Goal: Transaction & Acquisition: Obtain resource

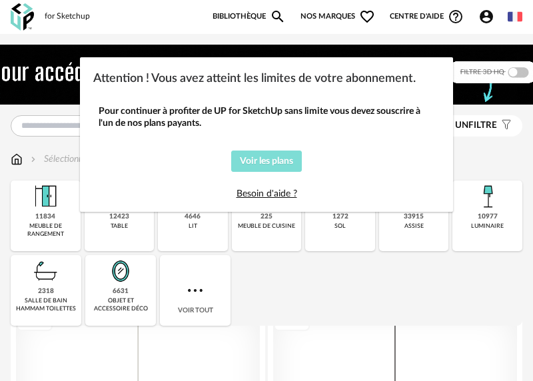
click at [283, 160] on span "Voir les plans" at bounding box center [266, 161] width 53 height 9
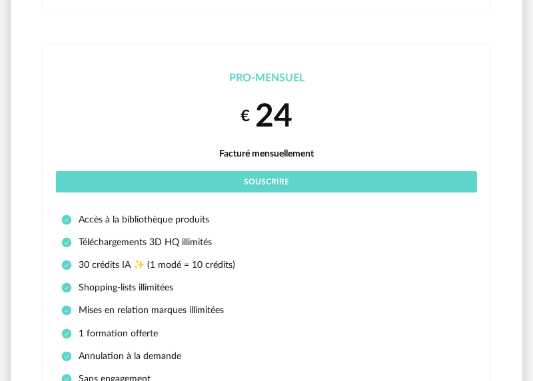
scroll to position [1131, 0]
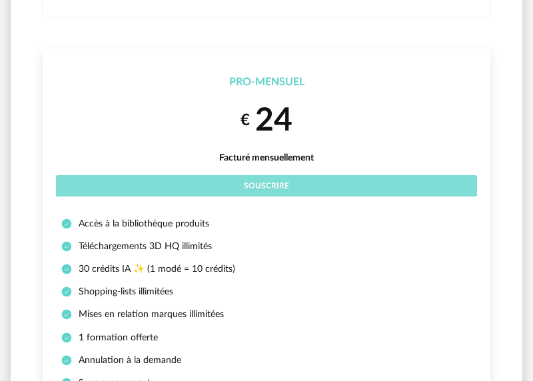
click at [299, 181] on button "Souscrire" at bounding box center [266, 185] width 421 height 21
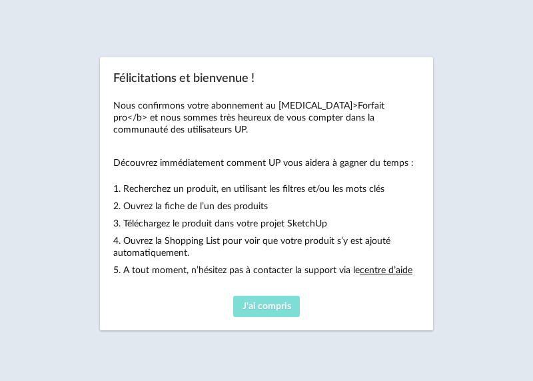
click at [282, 311] on span "J'ai compris" at bounding box center [267, 306] width 49 height 9
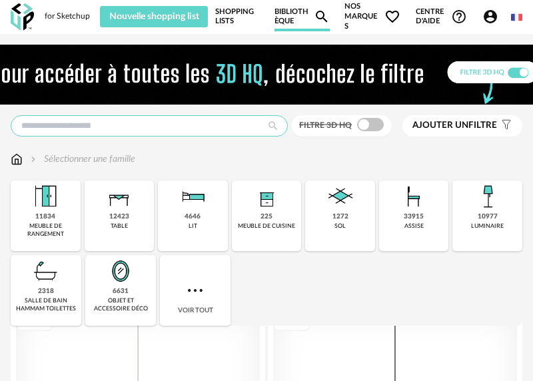
click at [126, 127] on input "text" at bounding box center [149, 125] width 277 height 21
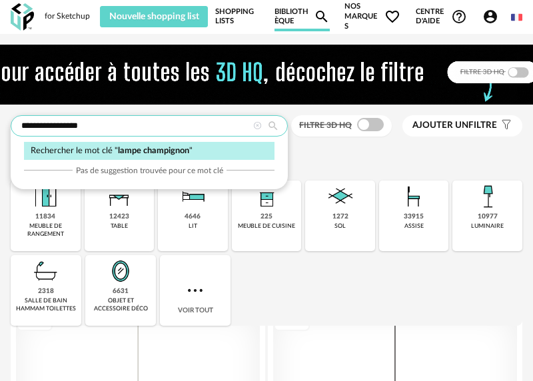
type input "**********"
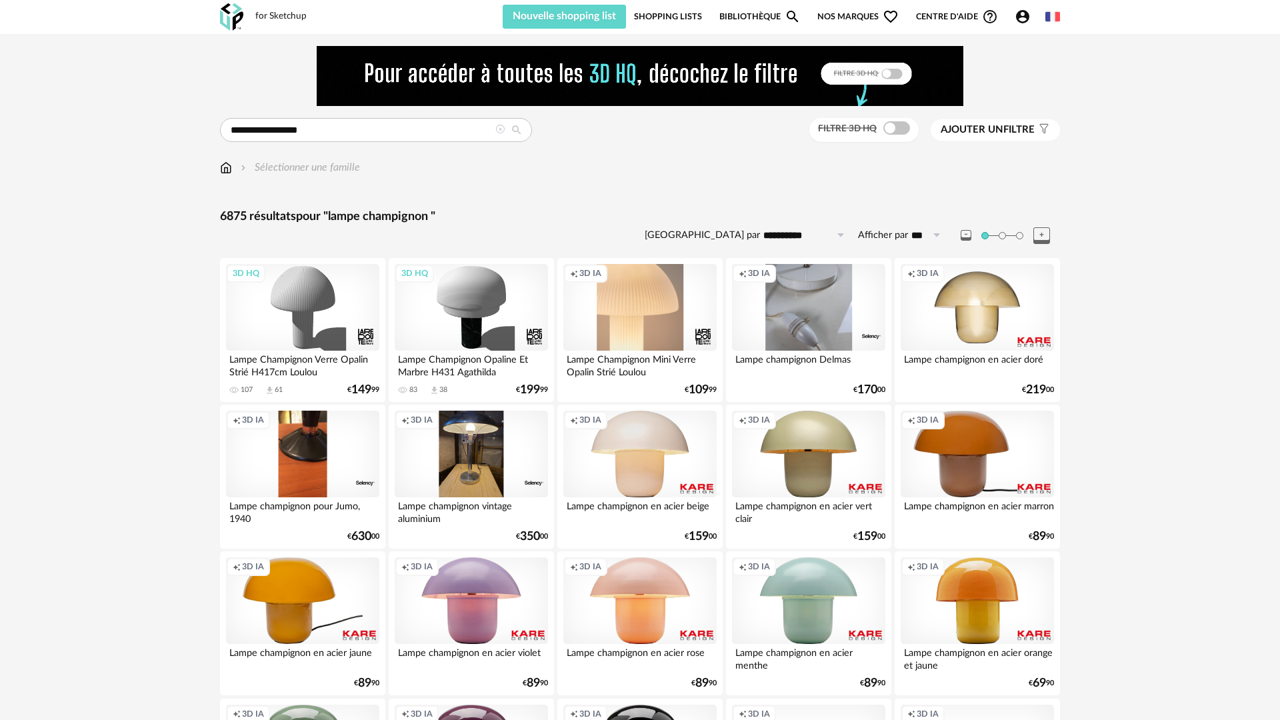
click at [533, 129] on span "Ajouter un filtre" at bounding box center [988, 129] width 94 height 13
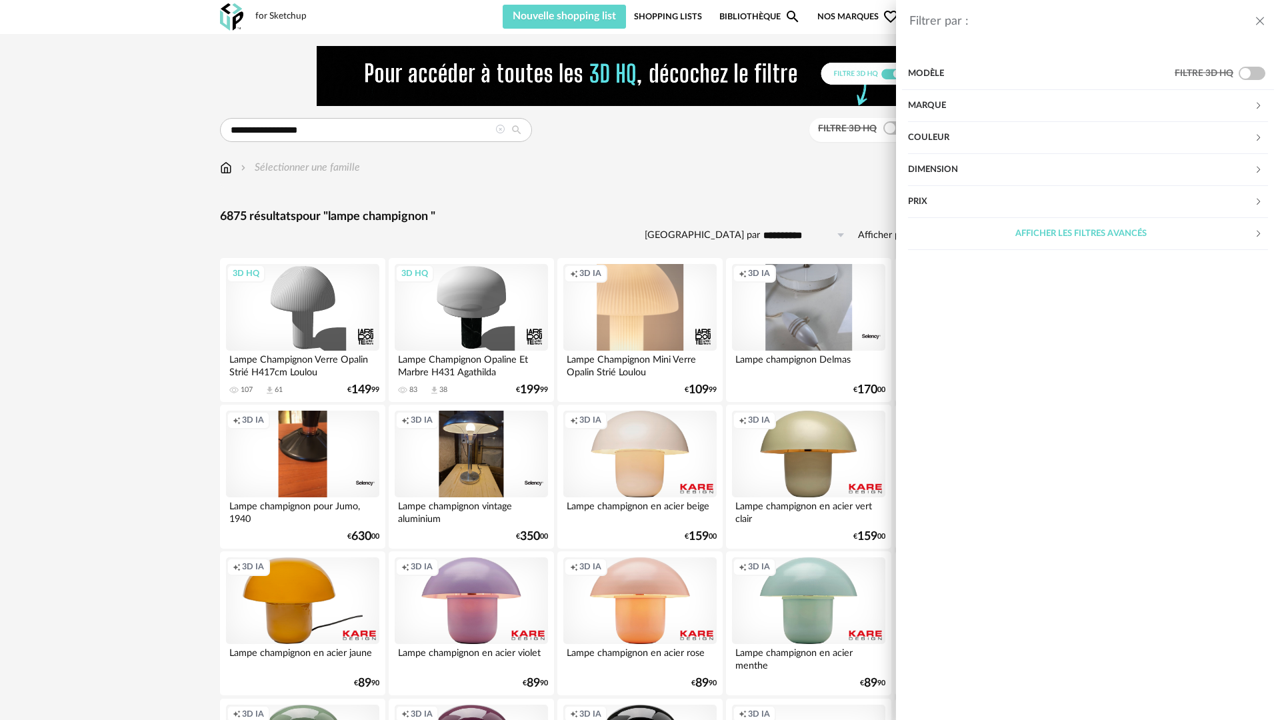
click at [533, 141] on div "Couleur" at bounding box center [1081, 138] width 346 height 32
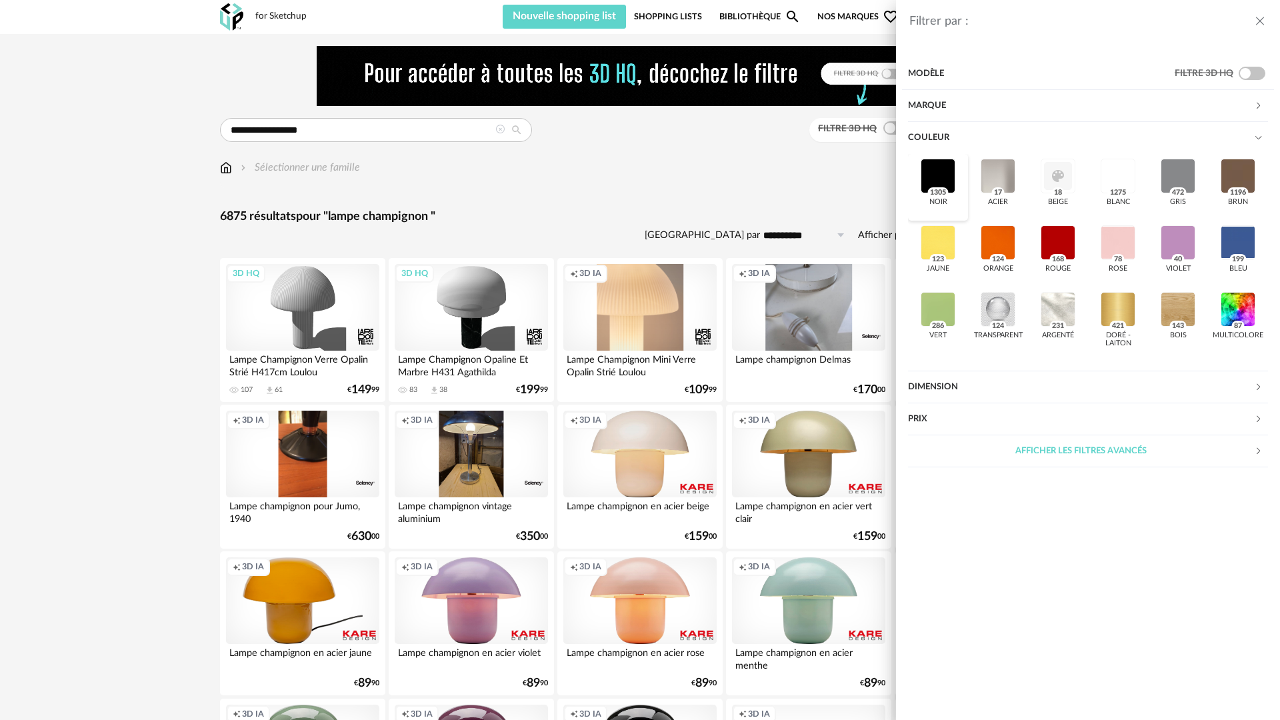
click at [533, 171] on div at bounding box center [938, 176] width 35 height 35
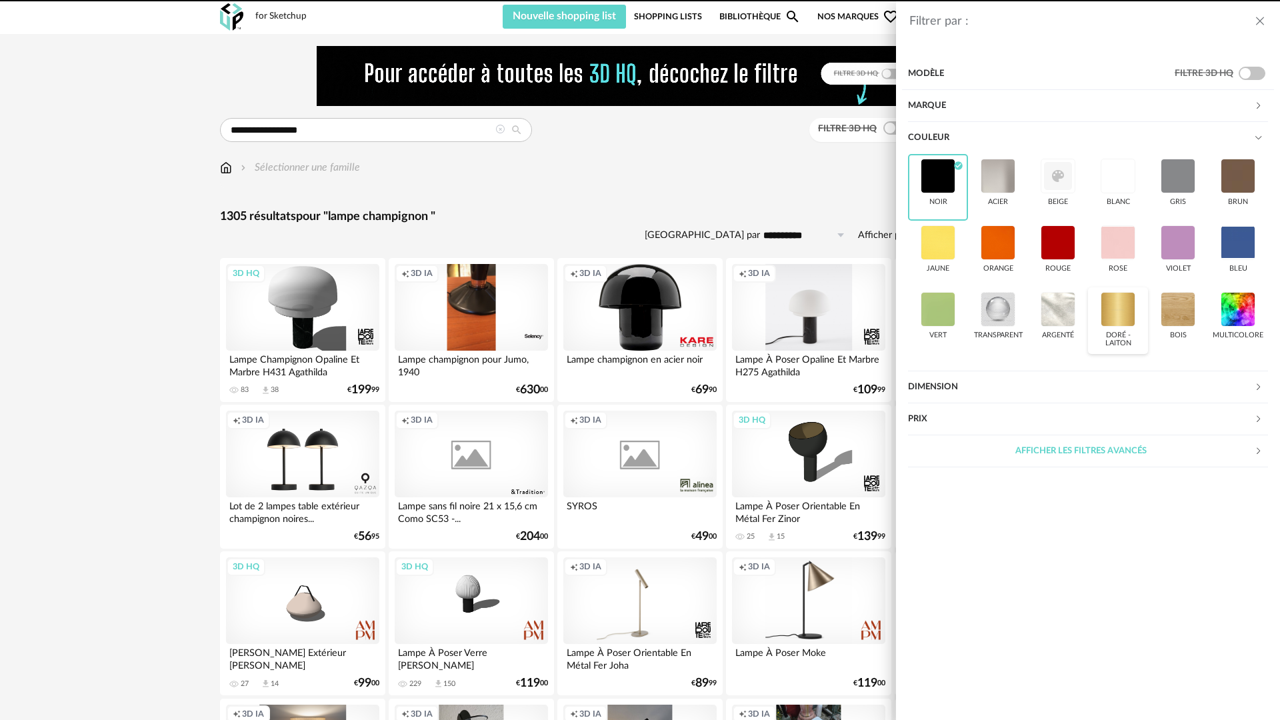
click at [533, 306] on div at bounding box center [1118, 309] width 35 height 35
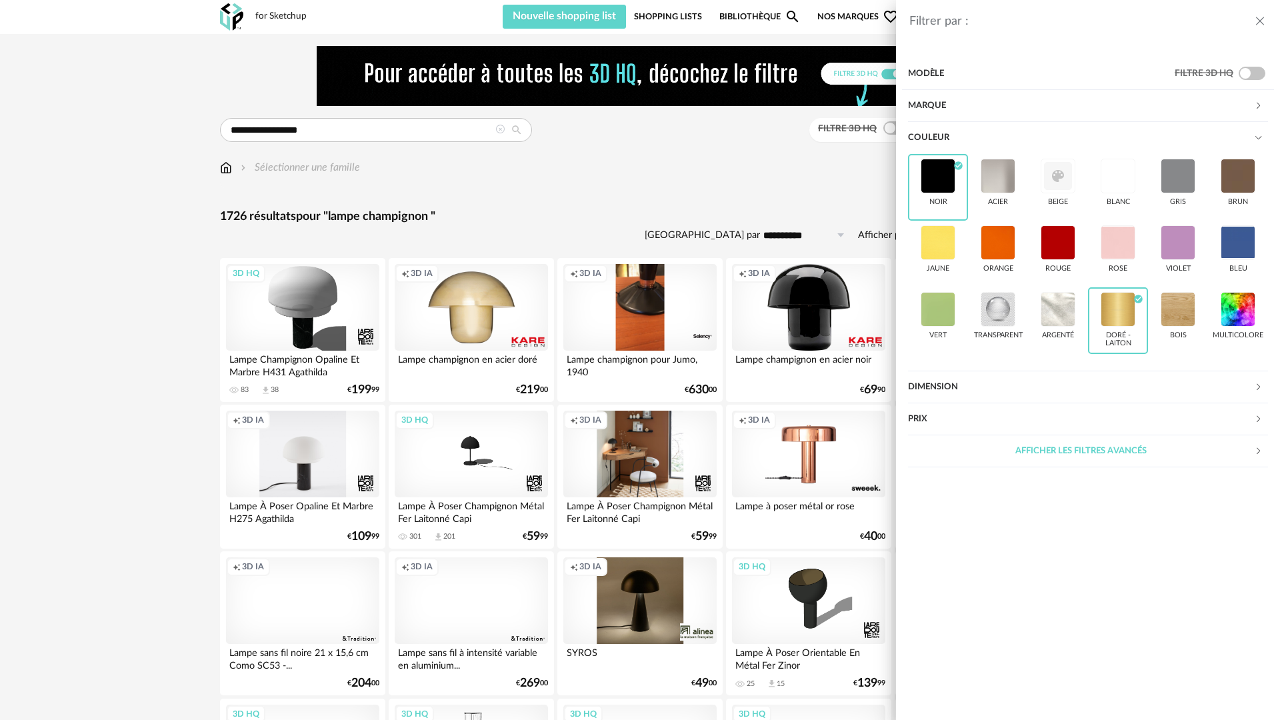
click at [533, 197] on div "Filtrer par : Modèle Filtre 3D HQ Marque &tradition 18 101 Copenhagen 1 366 Con…" at bounding box center [640, 360] width 1280 height 720
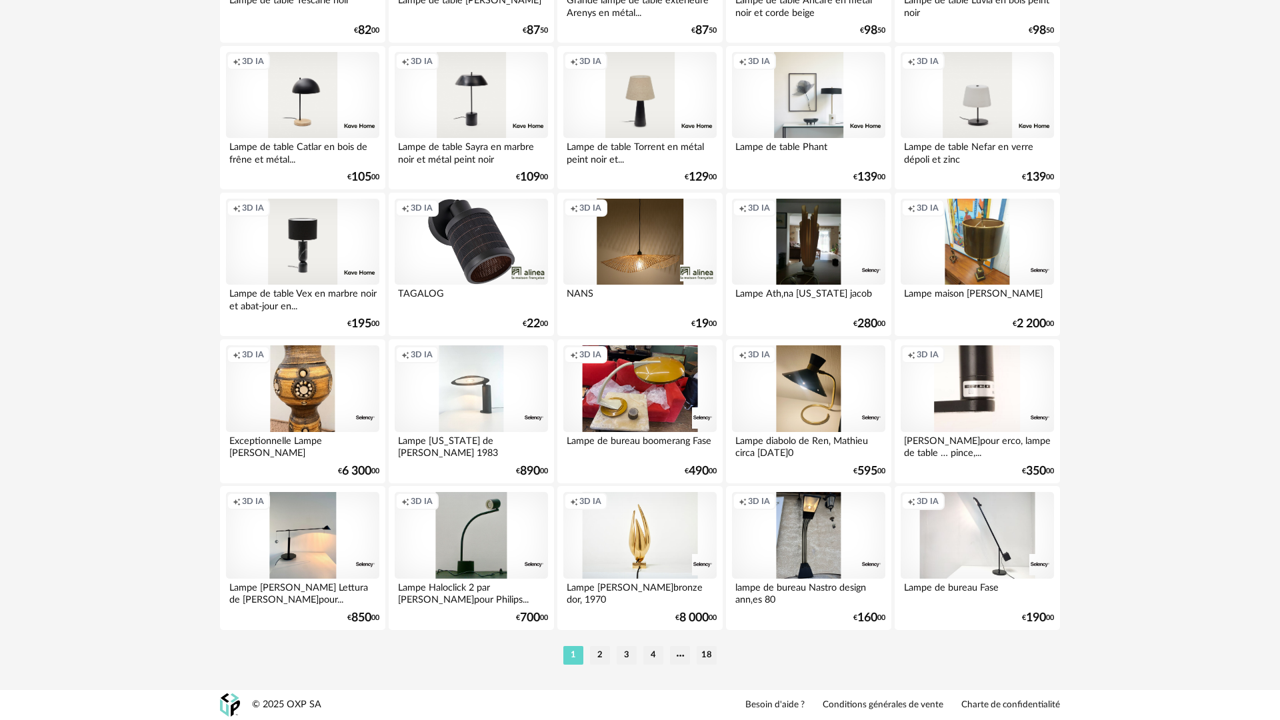
scroll to position [2570, 0]
click at [533, 381] on li "2" at bounding box center [600, 655] width 20 height 19
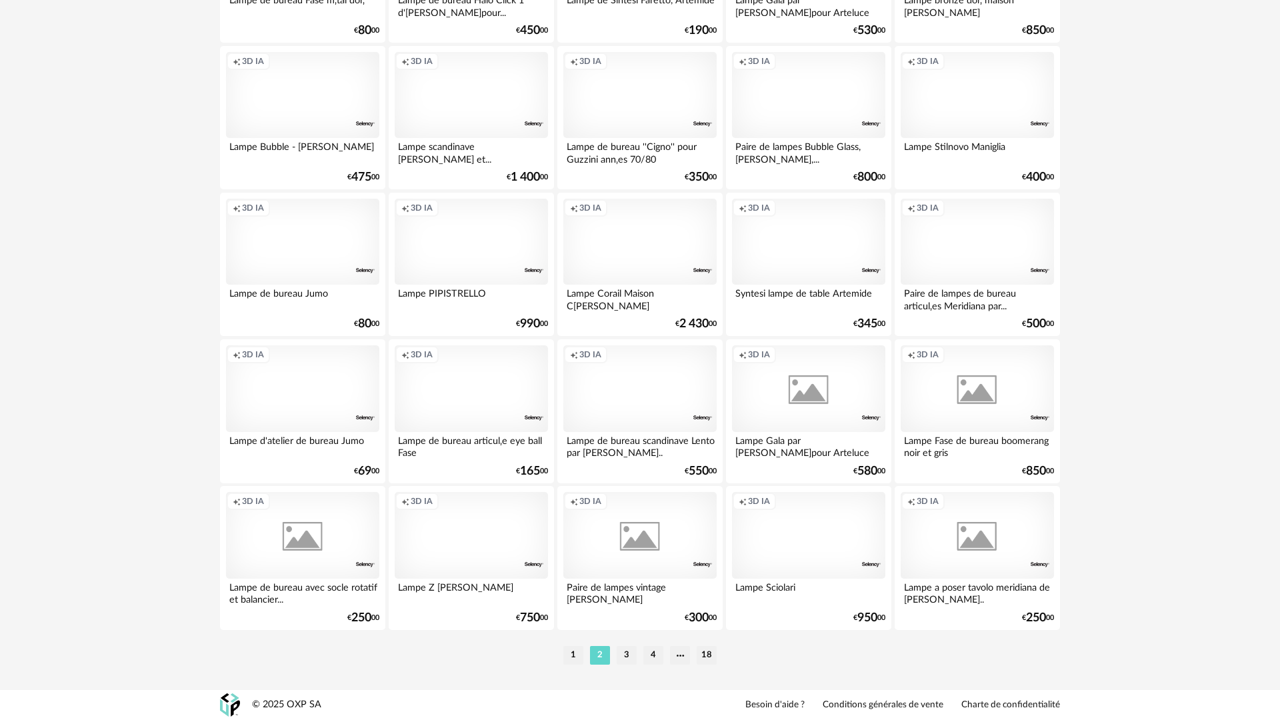
scroll to position [2570, 0]
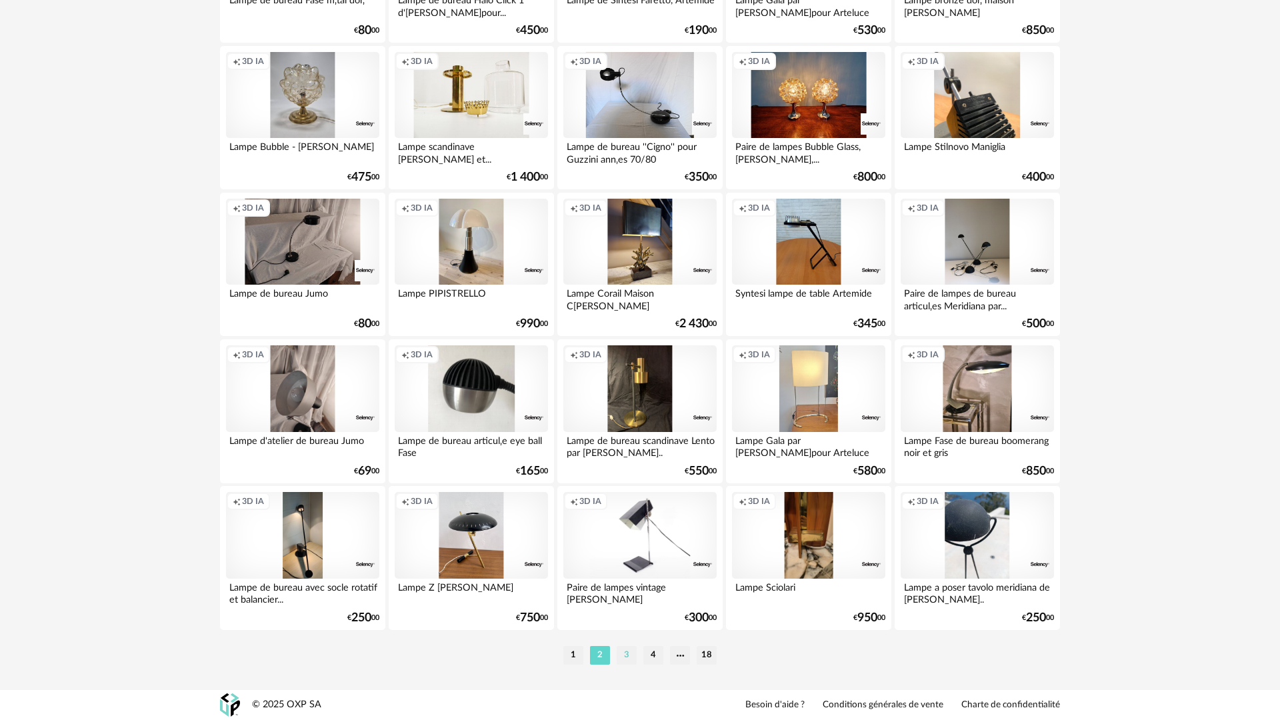
click at [533, 381] on li "3" at bounding box center [627, 655] width 20 height 19
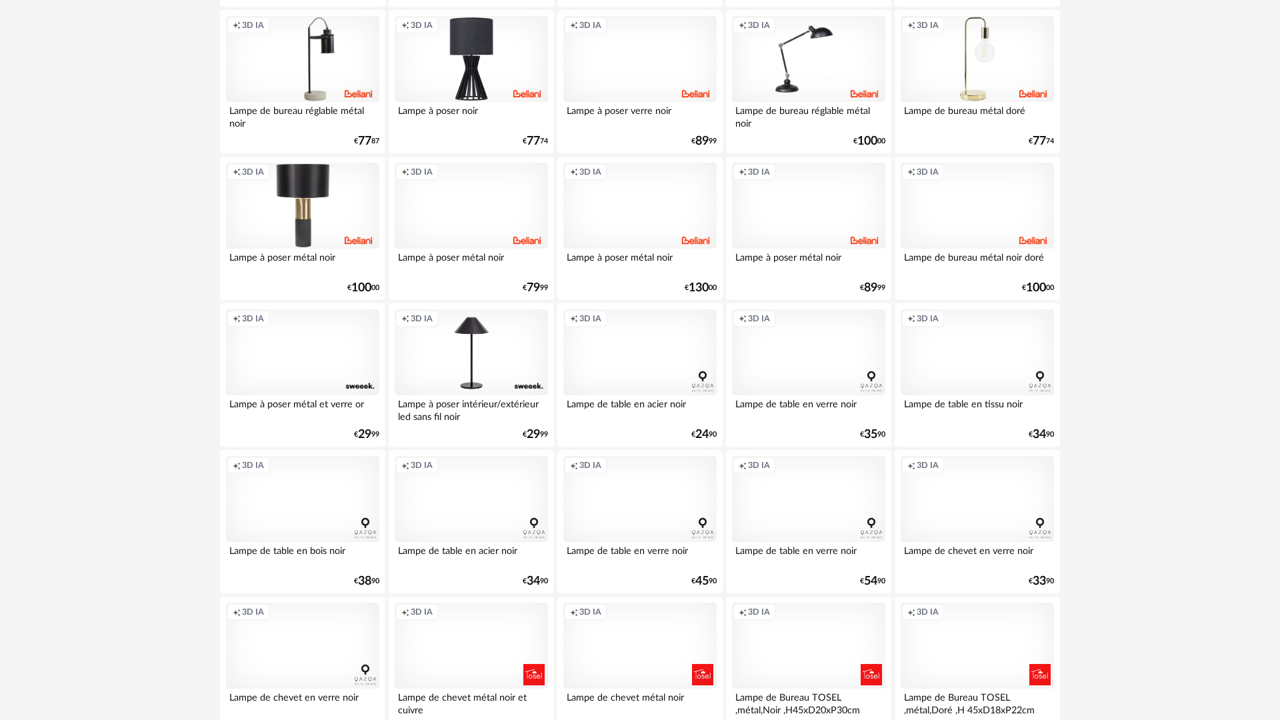
scroll to position [2133, 0]
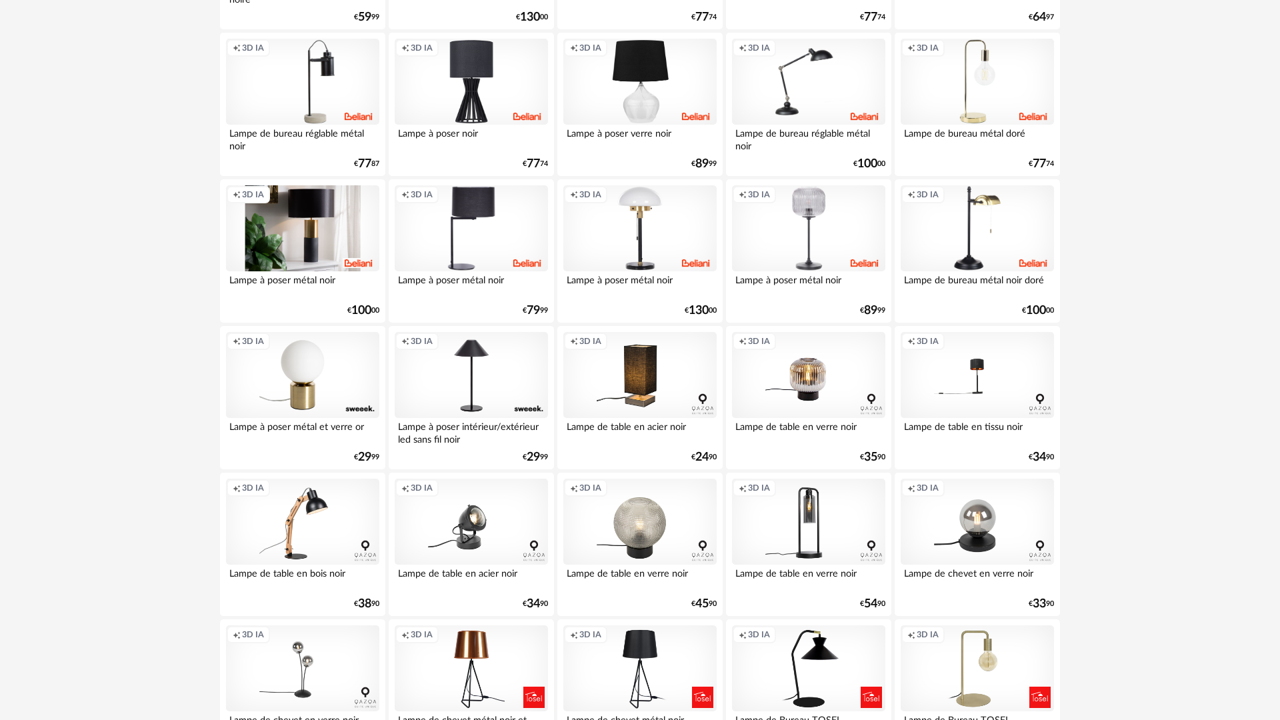
click at [336, 244] on div "Creation icon 3D IA" at bounding box center [302, 228] width 153 height 87
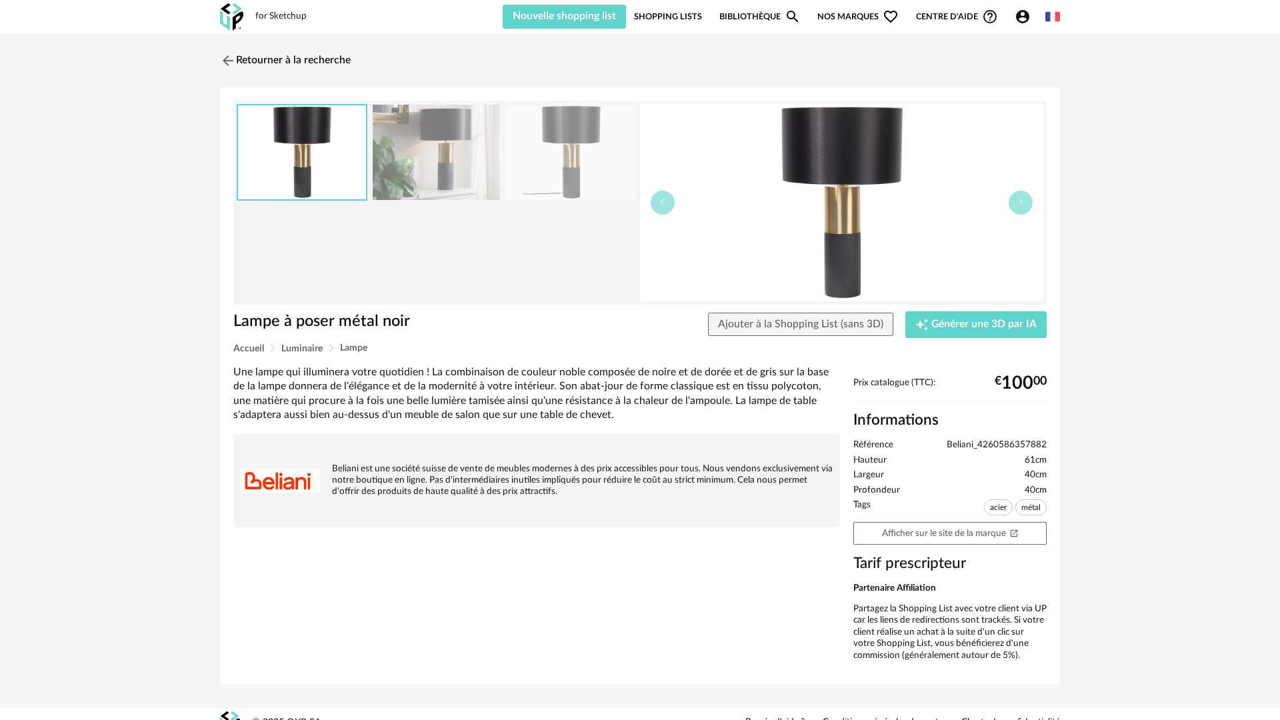
scroll to position [17, 0]
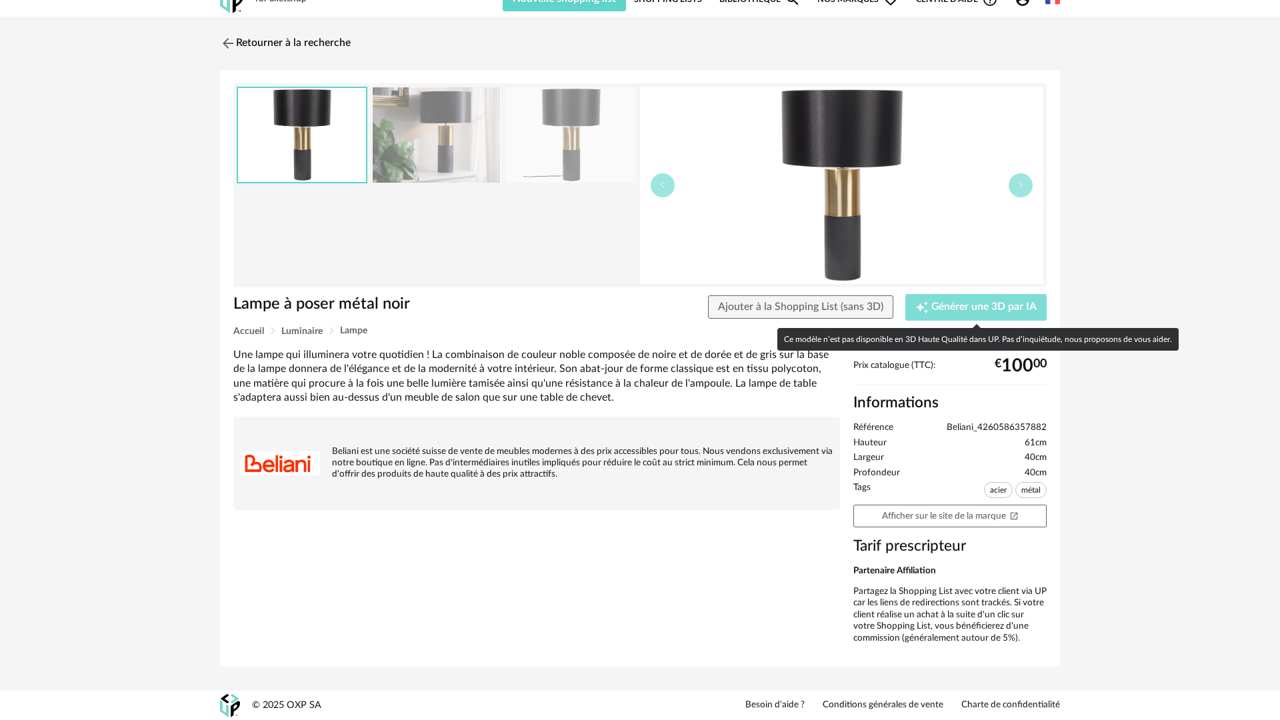
click at [533, 303] on span "Générer une 3D par IA" at bounding box center [983, 307] width 105 height 11
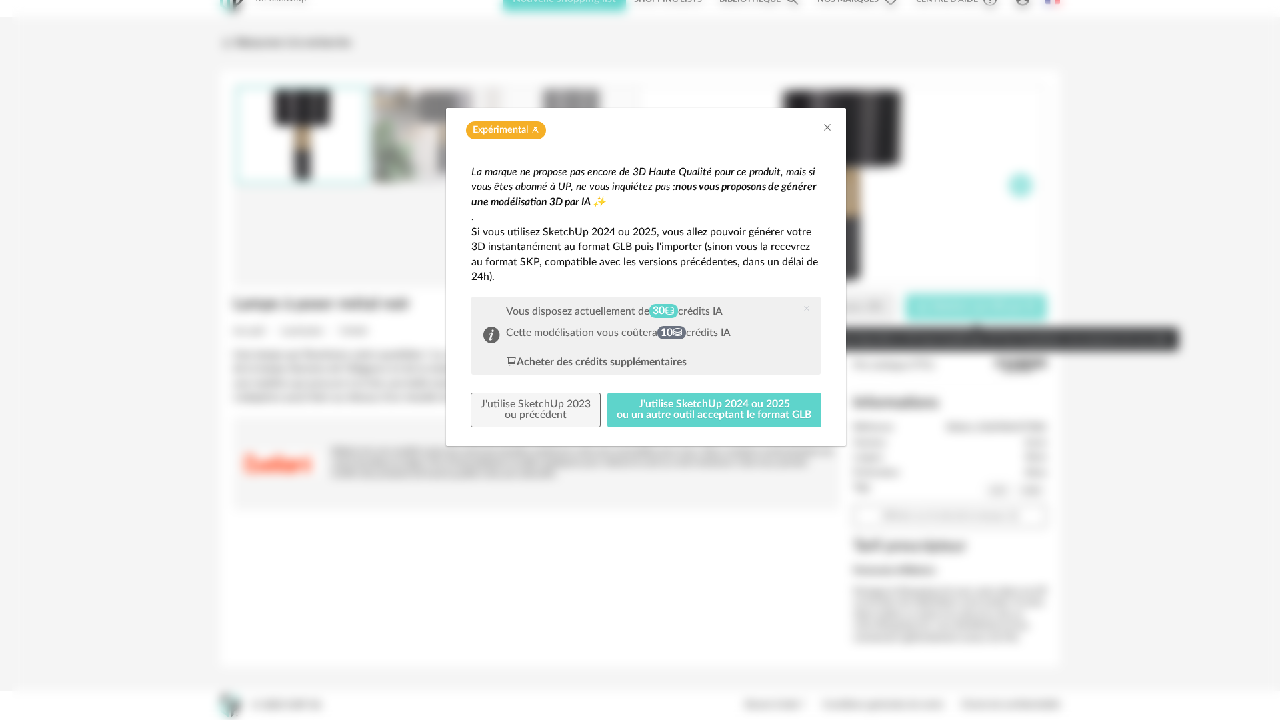
scroll to position [17, 0]
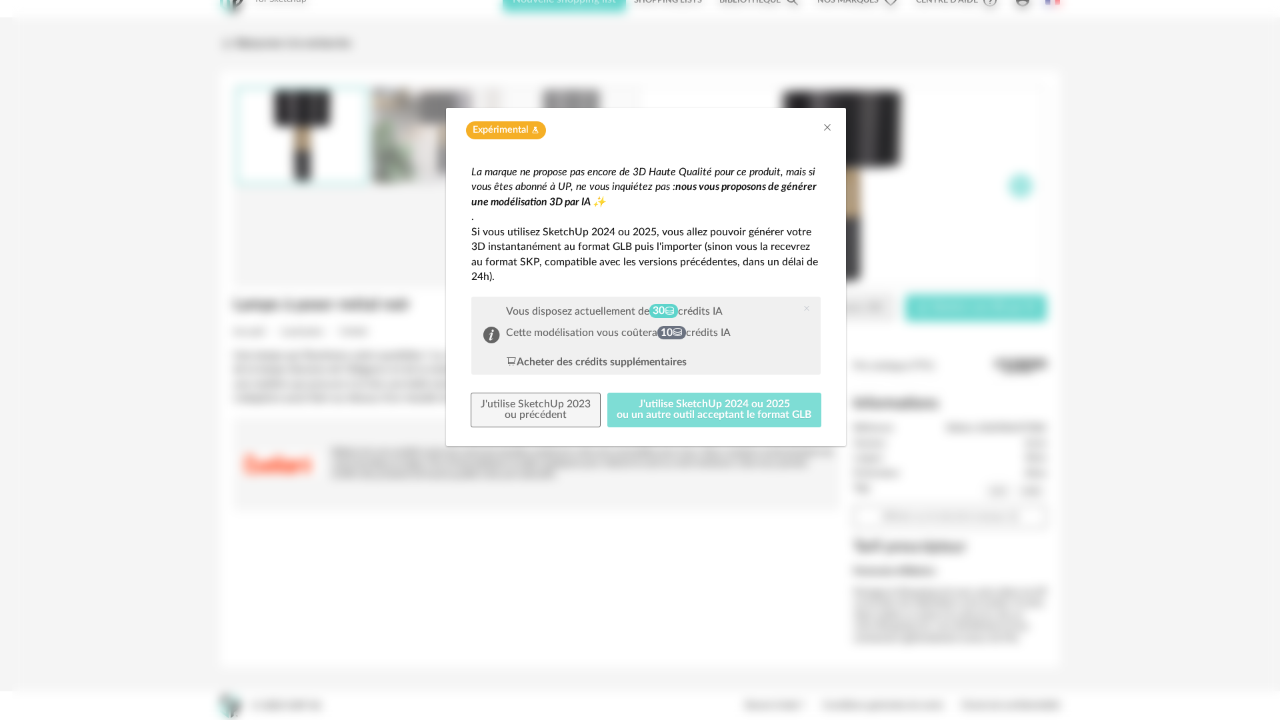
click at [533, 381] on button "J'utilise SketchUp 2024 ou 2025 ou un autre outil acceptant le format GLB" at bounding box center [714, 410] width 215 height 35
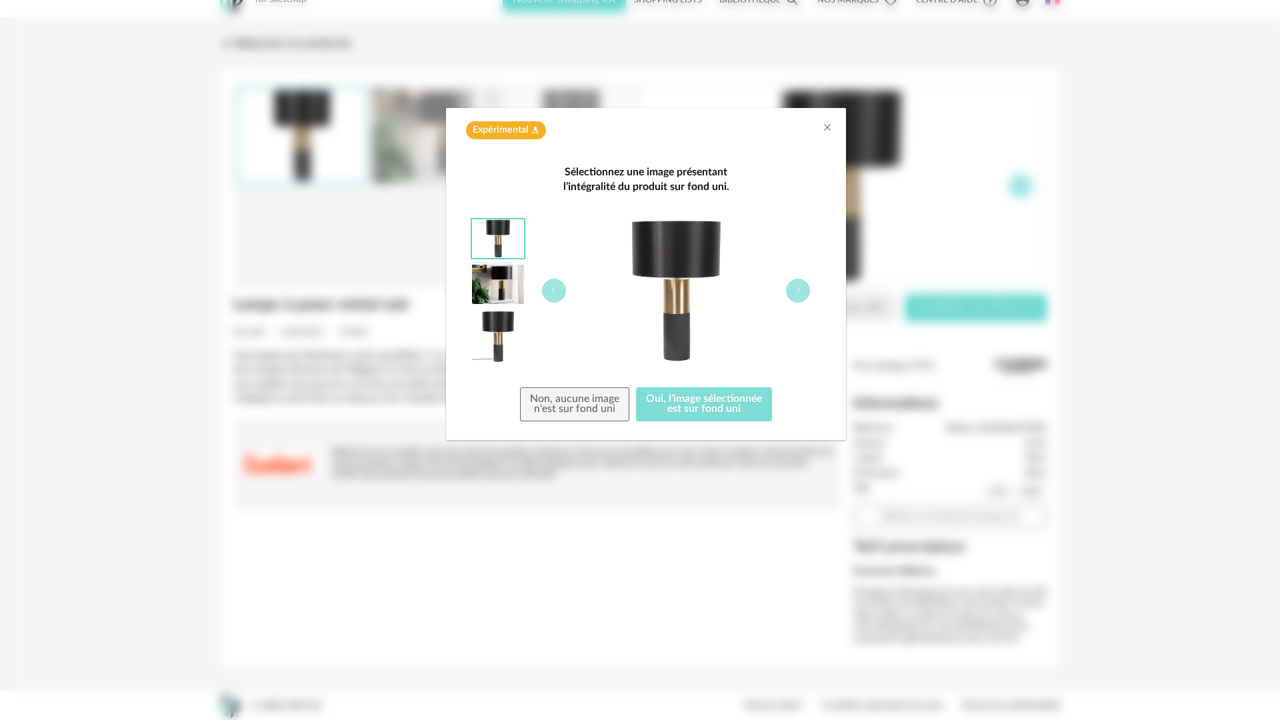
click at [533, 381] on button "Oui, l'image sélectionnée est sur fond uni" at bounding box center [704, 404] width 136 height 35
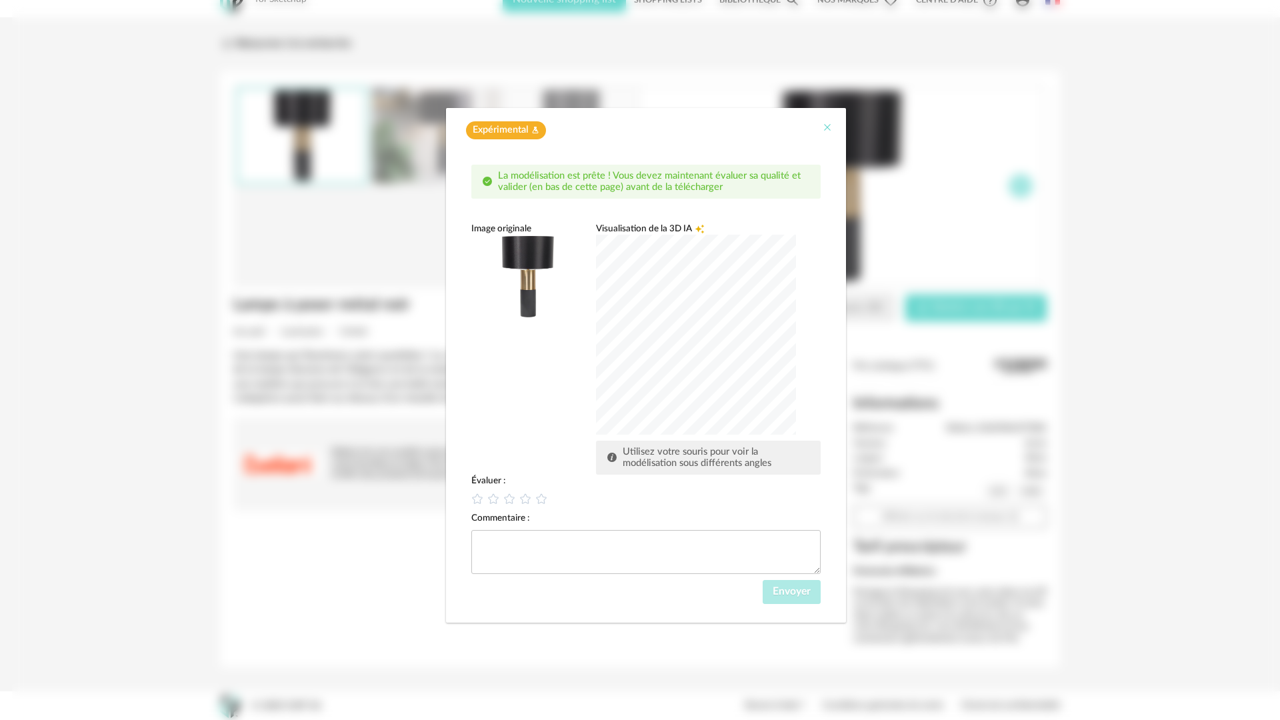
drag, startPoint x: 825, startPoint y: 128, endPoint x: 815, endPoint y: 143, distance: 18.1
click at [533, 128] on icon "Close" at bounding box center [827, 127] width 11 height 11
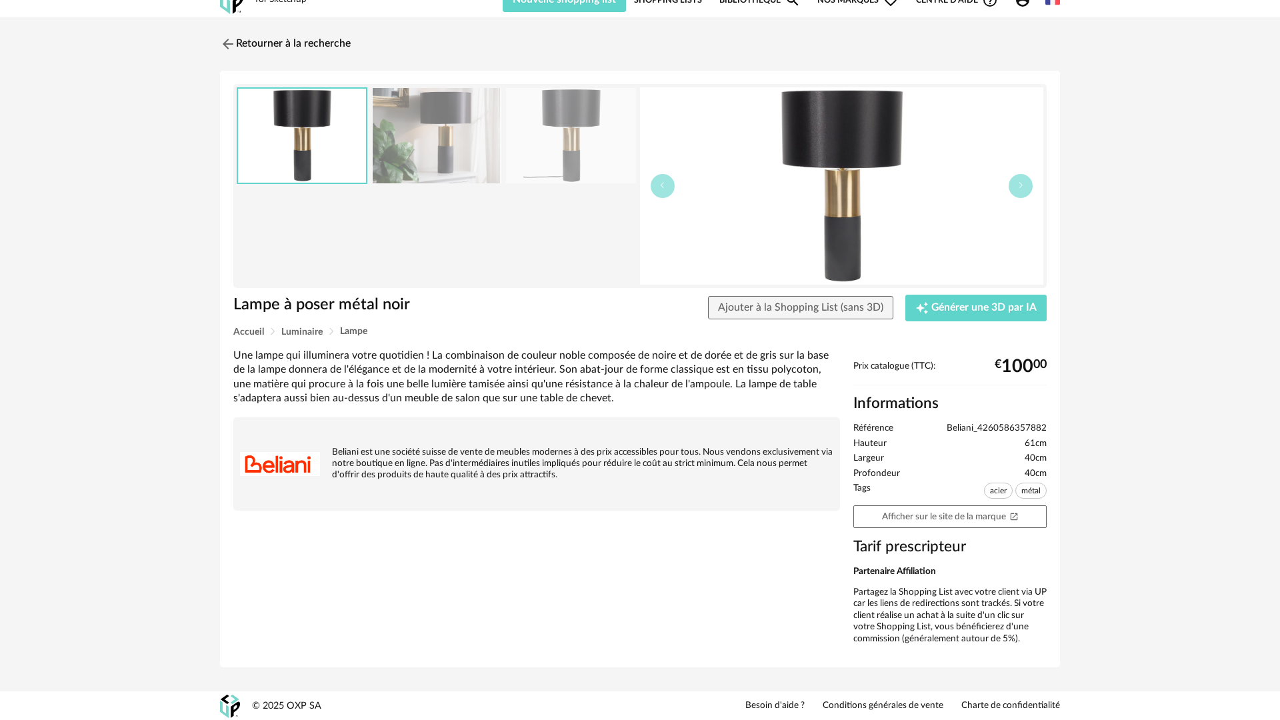
scroll to position [0, 0]
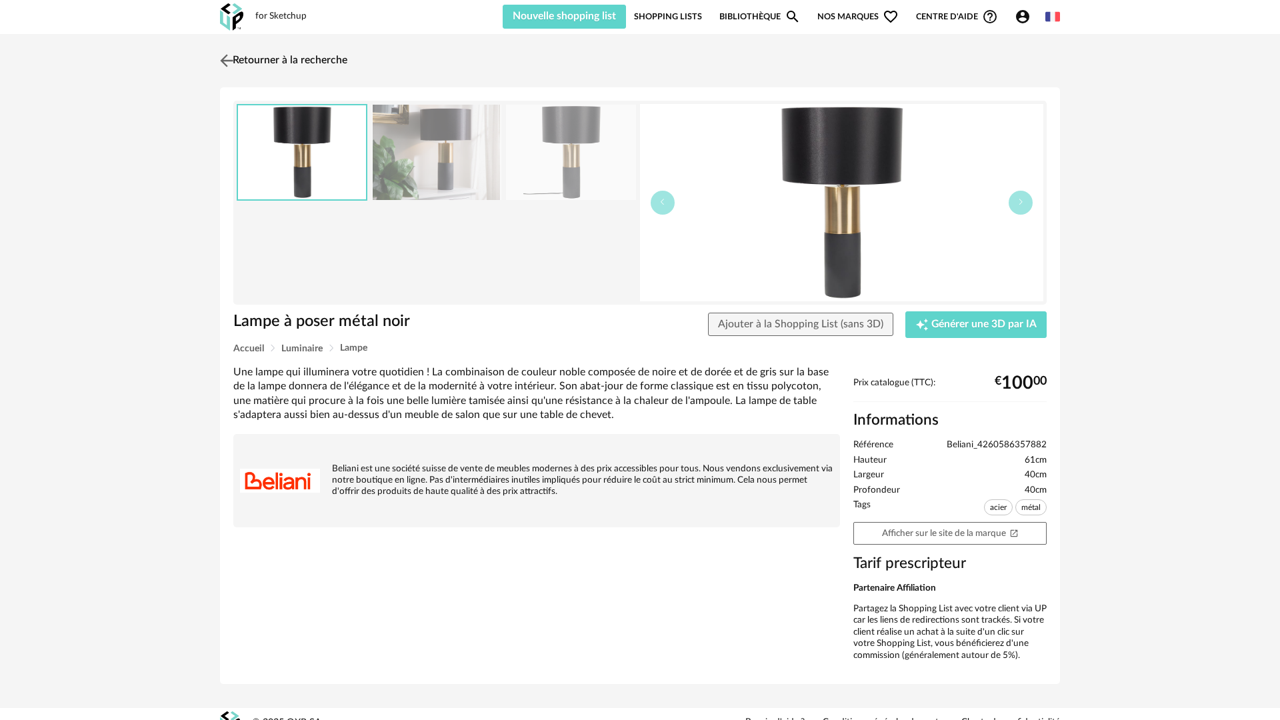
click at [221, 60] on img at bounding box center [226, 60] width 19 height 19
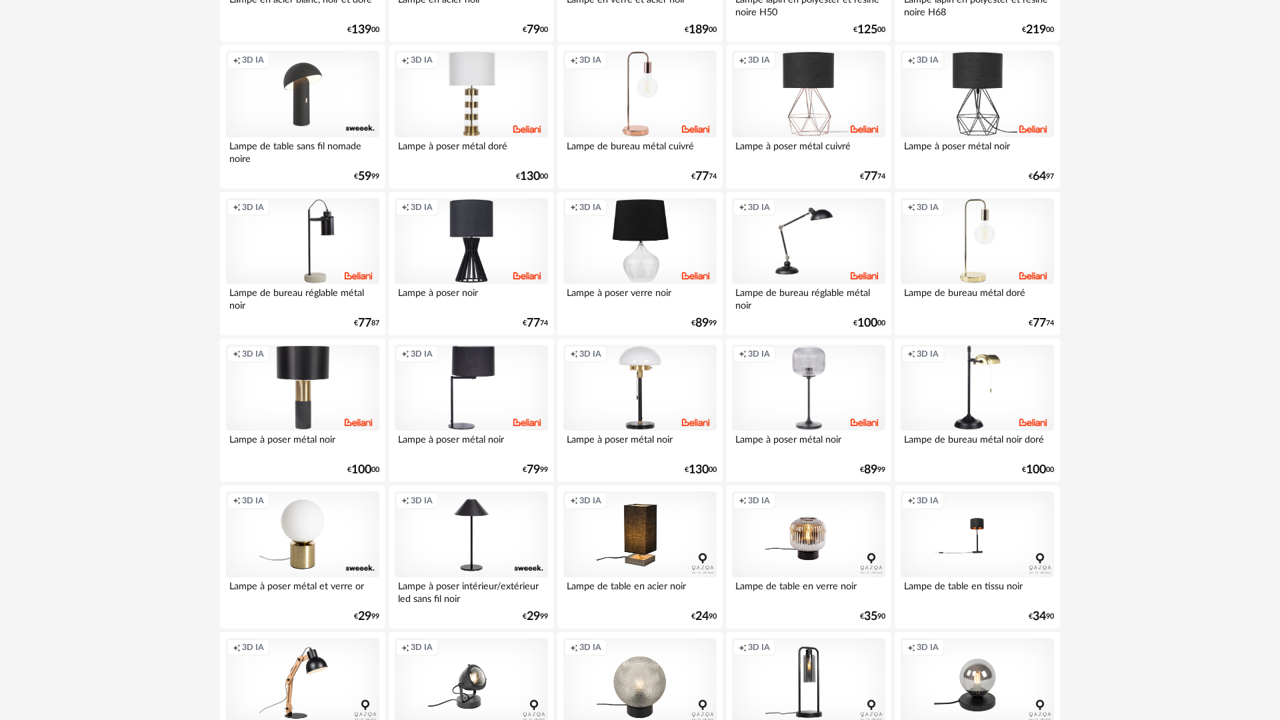
scroll to position [1985, 0]
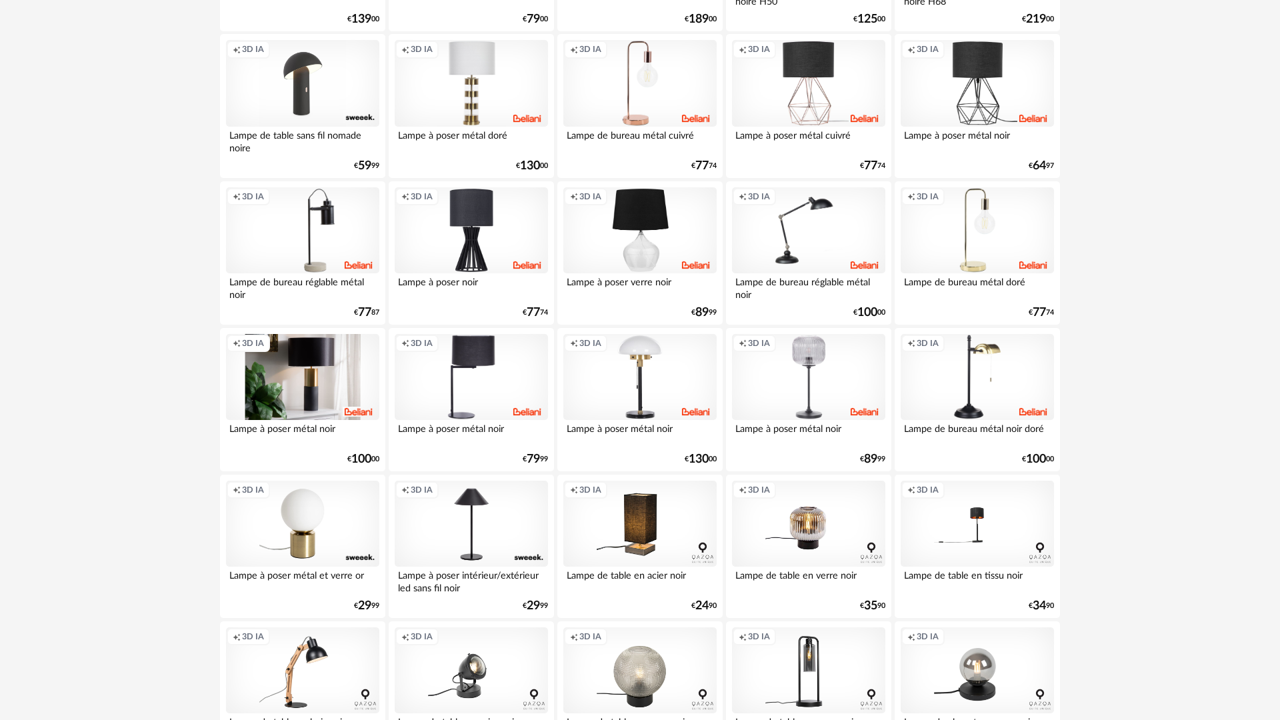
click at [355, 381] on div "Creation icon 3D IA" at bounding box center [302, 377] width 153 height 87
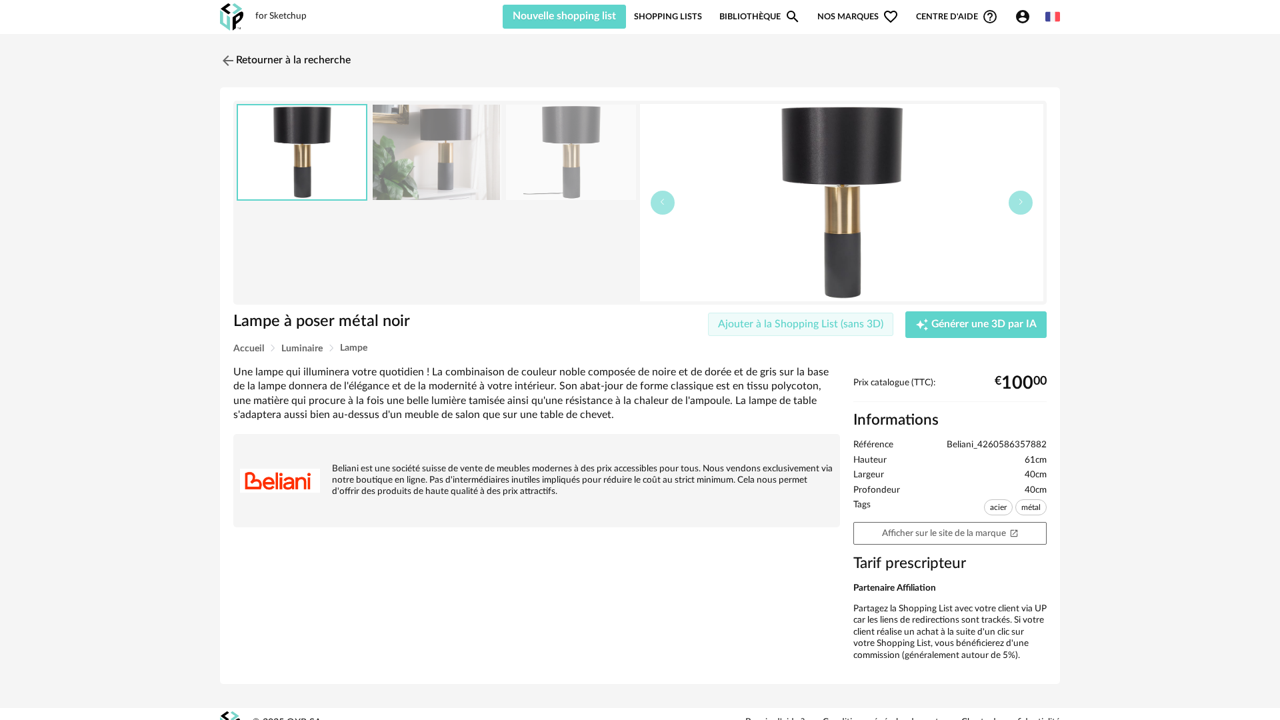
click at [533, 317] on button "Ajouter à la Shopping List (sans 3D)" at bounding box center [800, 325] width 185 height 24
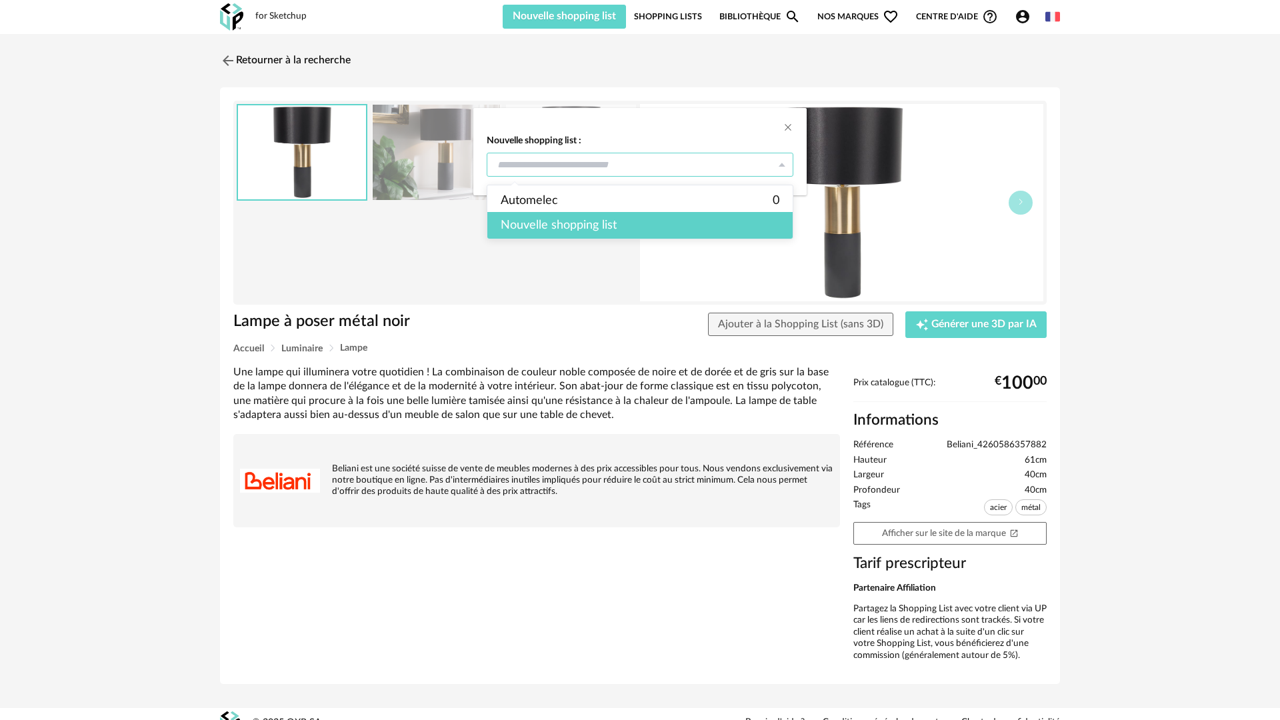
click at [533, 167] on input "dialog" at bounding box center [640, 165] width 307 height 24
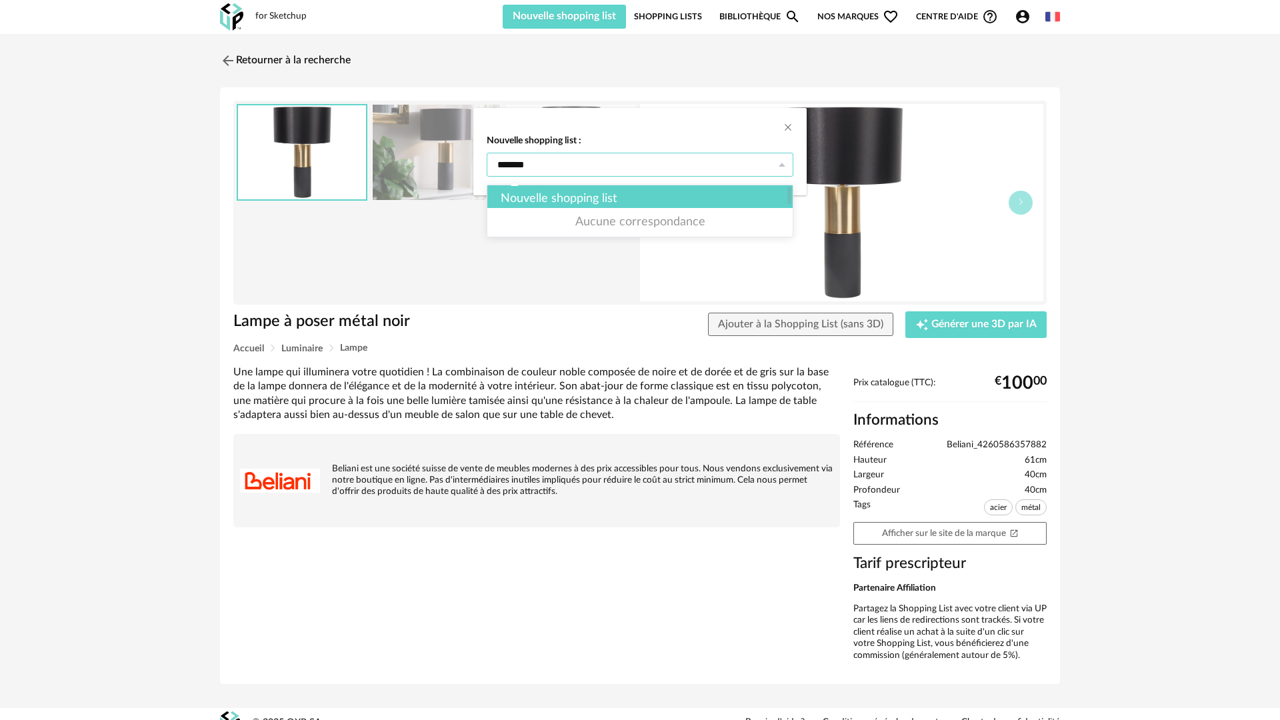
type input "******"
click at [533, 202] on div "Nouvelle shopping list" at bounding box center [639, 198] width 305 height 27
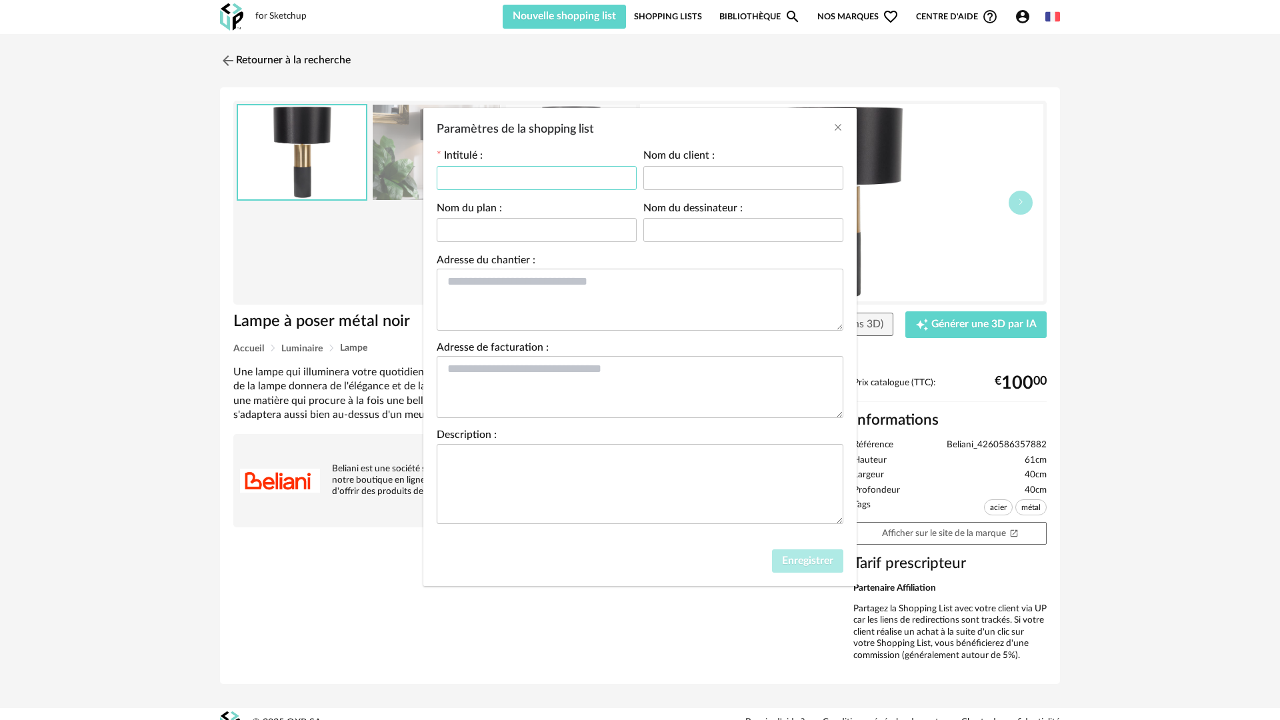
click at [465, 175] on input "Paramètres de la shopping list" at bounding box center [537, 178] width 200 height 24
type input "******"
click at [533, 179] on input "Paramètres de la shopping list" at bounding box center [743, 178] width 200 height 24
type input "**********"
click at [530, 232] on input "Paramètres de la shopping list" at bounding box center [537, 230] width 200 height 24
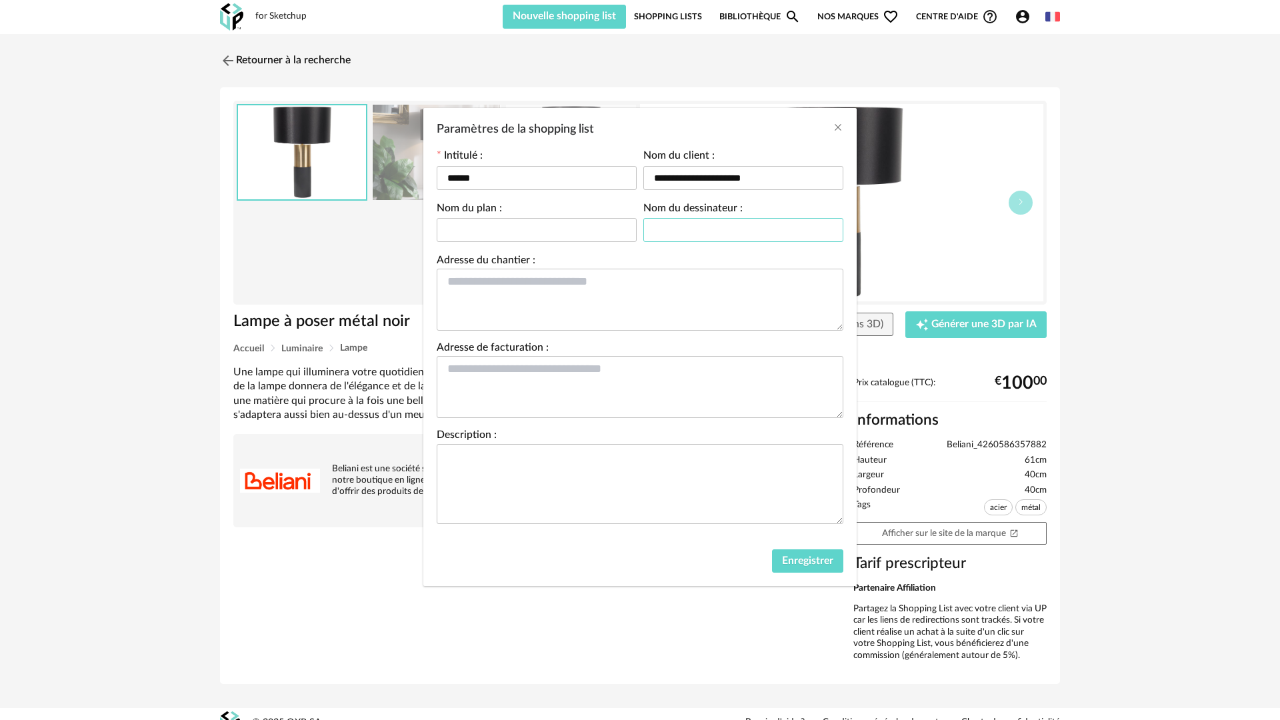
click at [533, 235] on input "Paramètres de la shopping list" at bounding box center [743, 230] width 200 height 24
type input "**********"
click at [533, 287] on textarea "Paramètres de la shopping list" at bounding box center [640, 300] width 407 height 62
type textarea "*******"
click at [533, 381] on textarea "Paramètres de la shopping list" at bounding box center [640, 387] width 407 height 62
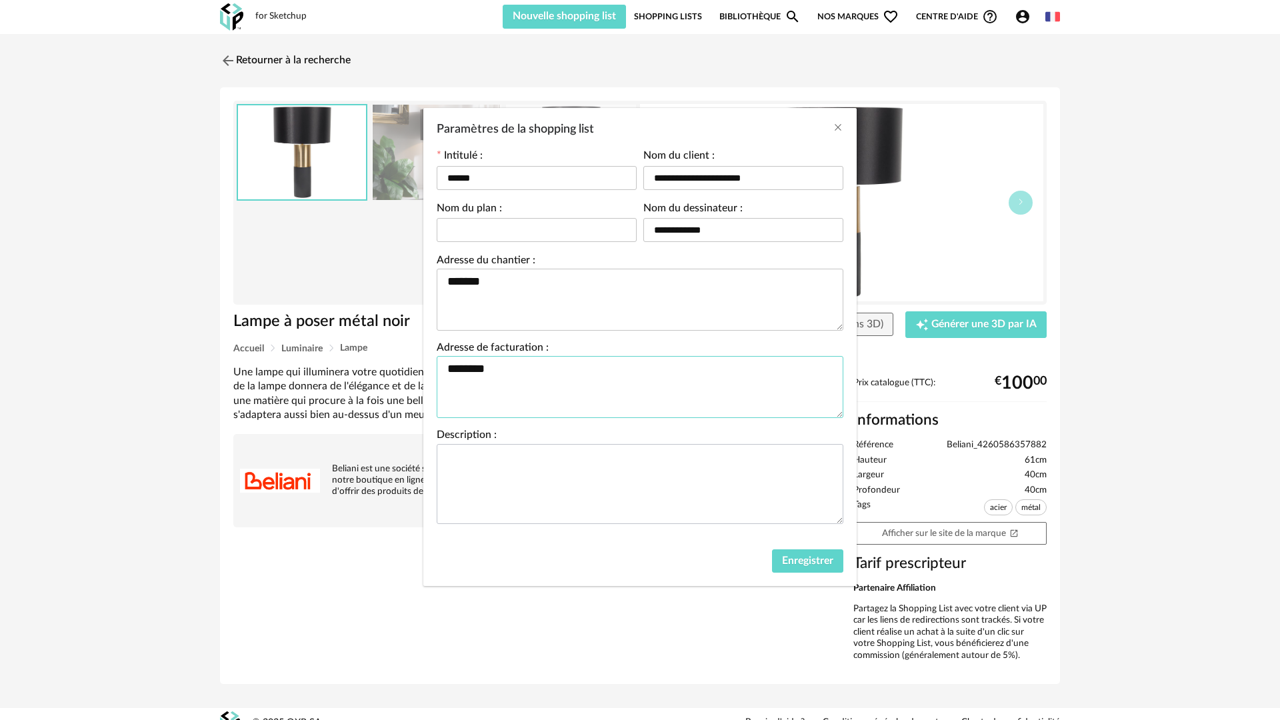
type textarea "*******"
click at [533, 381] on textarea "Paramètres de la shopping list" at bounding box center [640, 484] width 407 height 80
type textarea "**********"
click at [533, 381] on span "Enregistrer" at bounding box center [807, 560] width 51 height 11
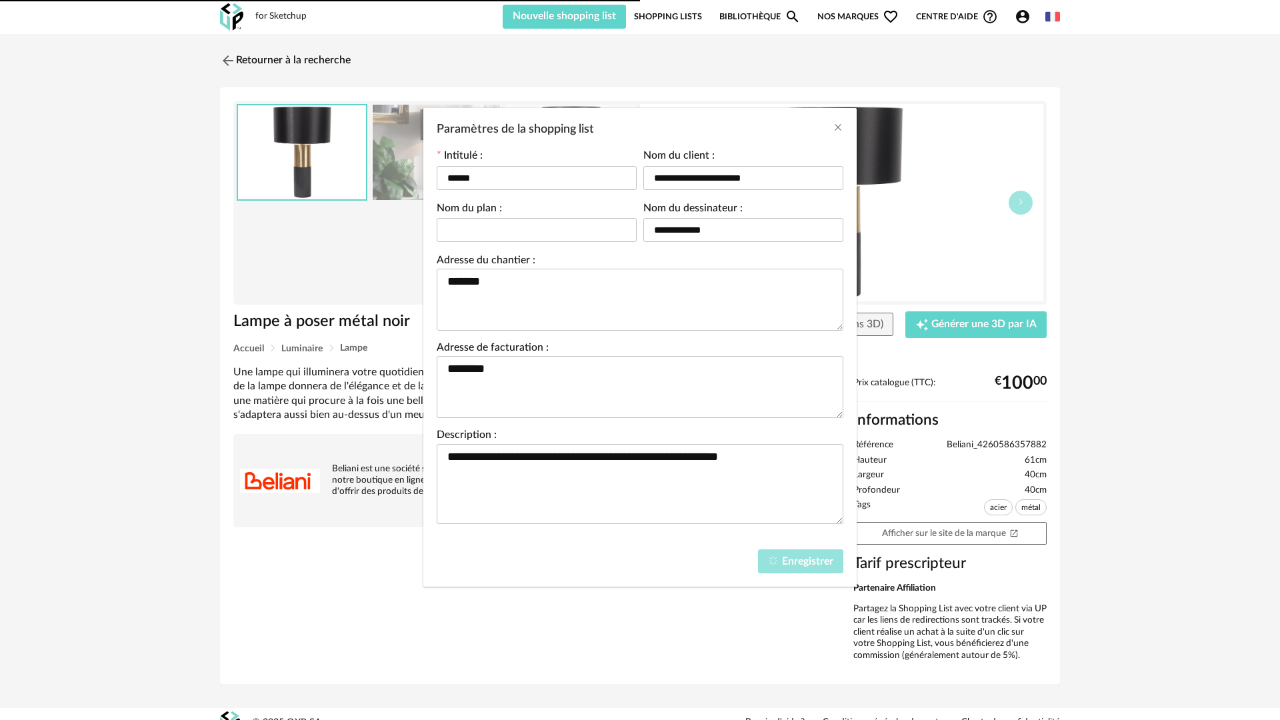
type input "******"
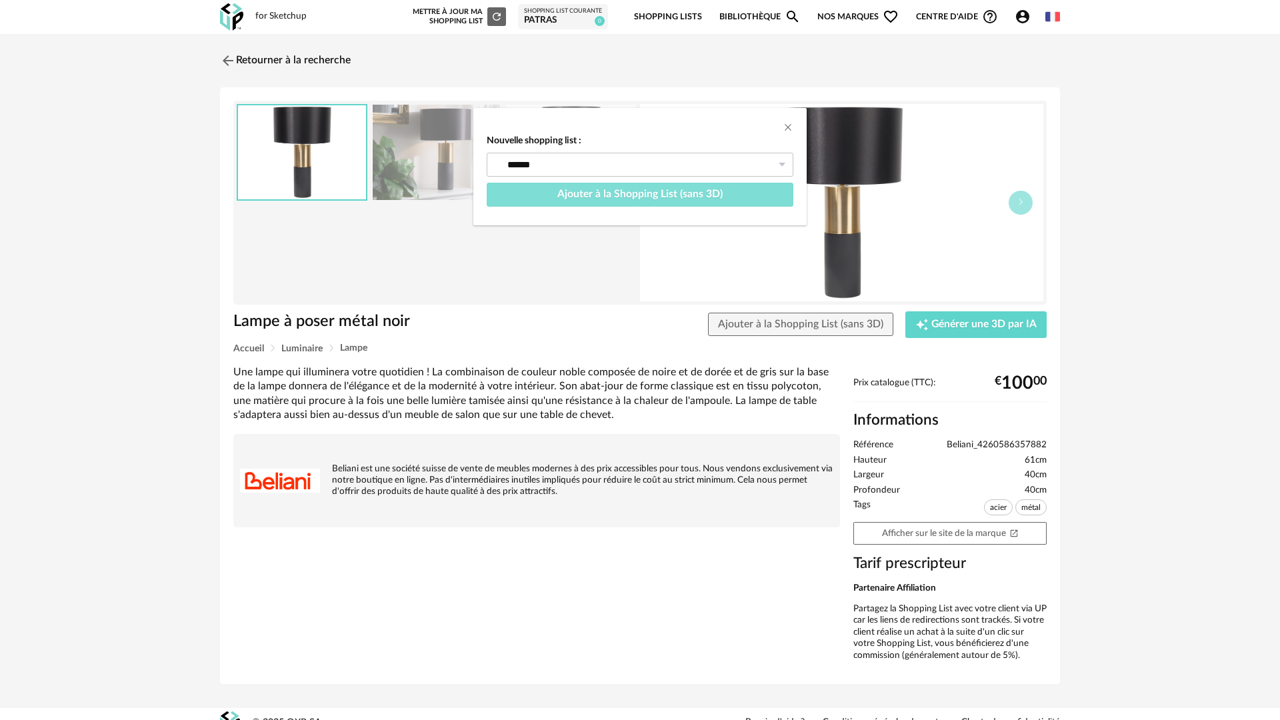
click at [533, 195] on span "Ajouter à la Shopping List (sans 3D)" at bounding box center [639, 194] width 165 height 11
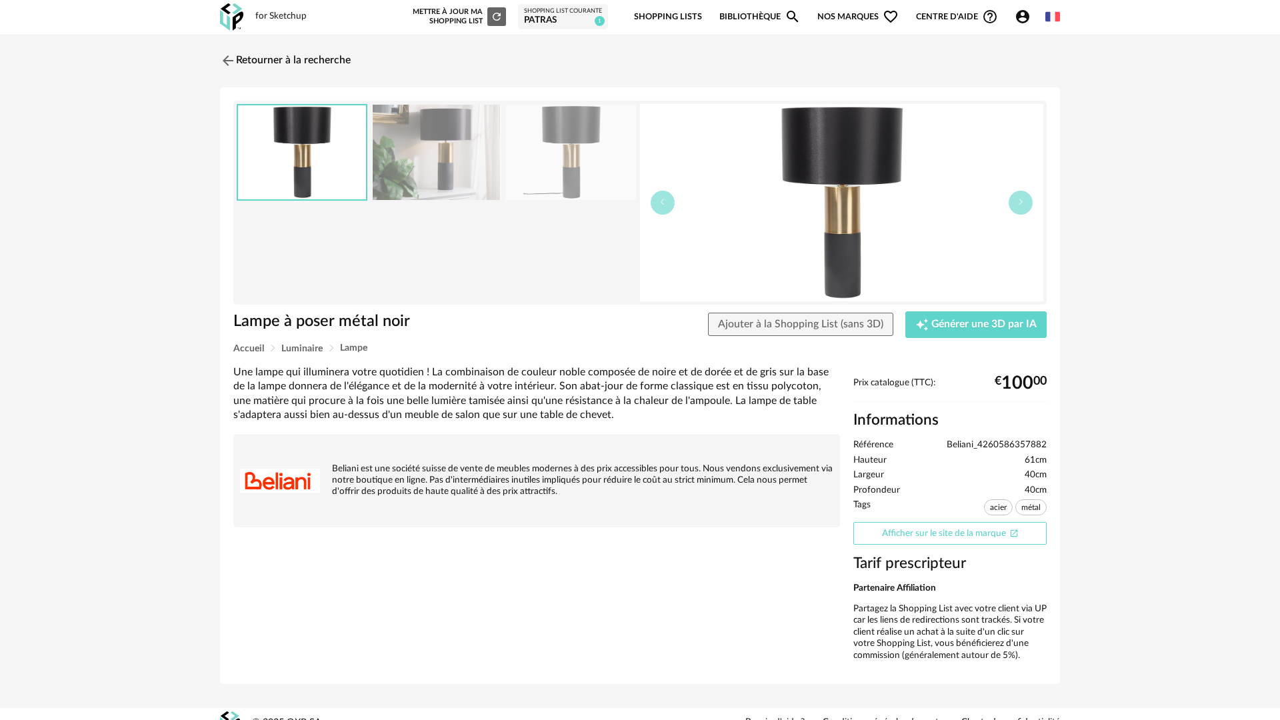
click at [533, 381] on link "Afficher sur le site de la marque Open In New icon" at bounding box center [949, 533] width 193 height 23
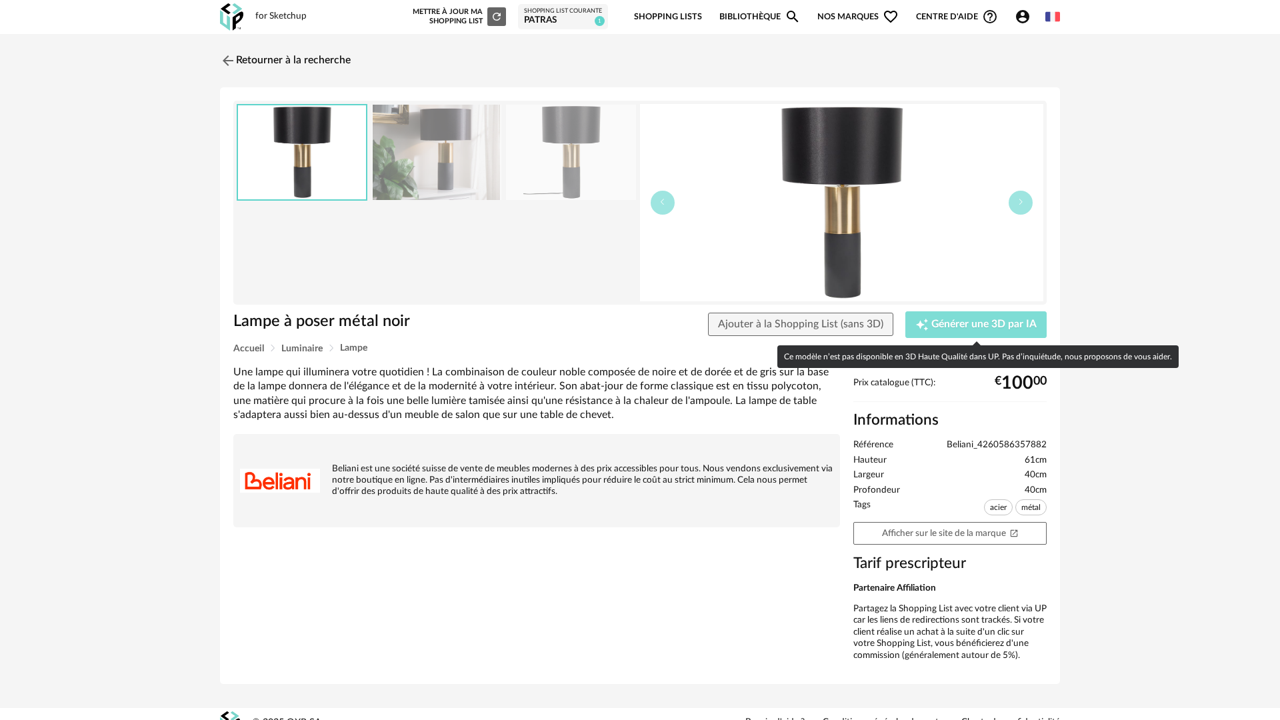
click at [533, 323] on span "Générer une 3D par IA" at bounding box center [983, 324] width 105 height 11
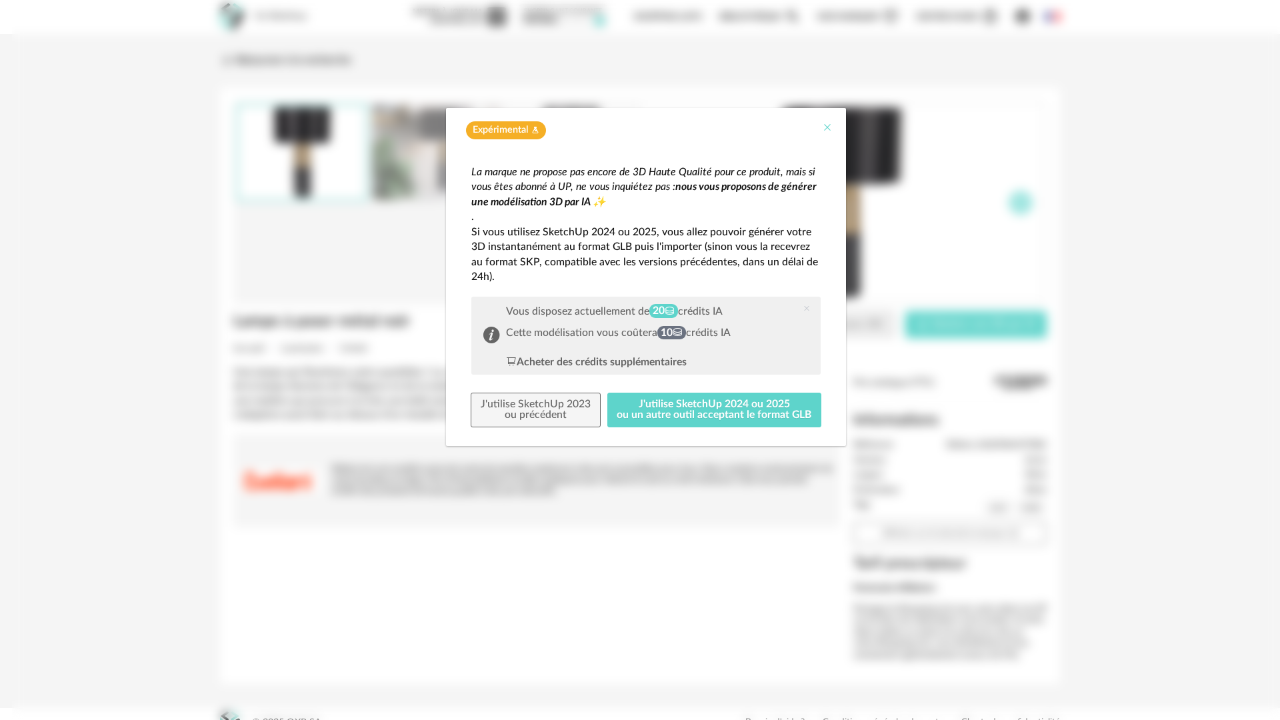
click at [533, 125] on icon "Close" at bounding box center [827, 127] width 11 height 11
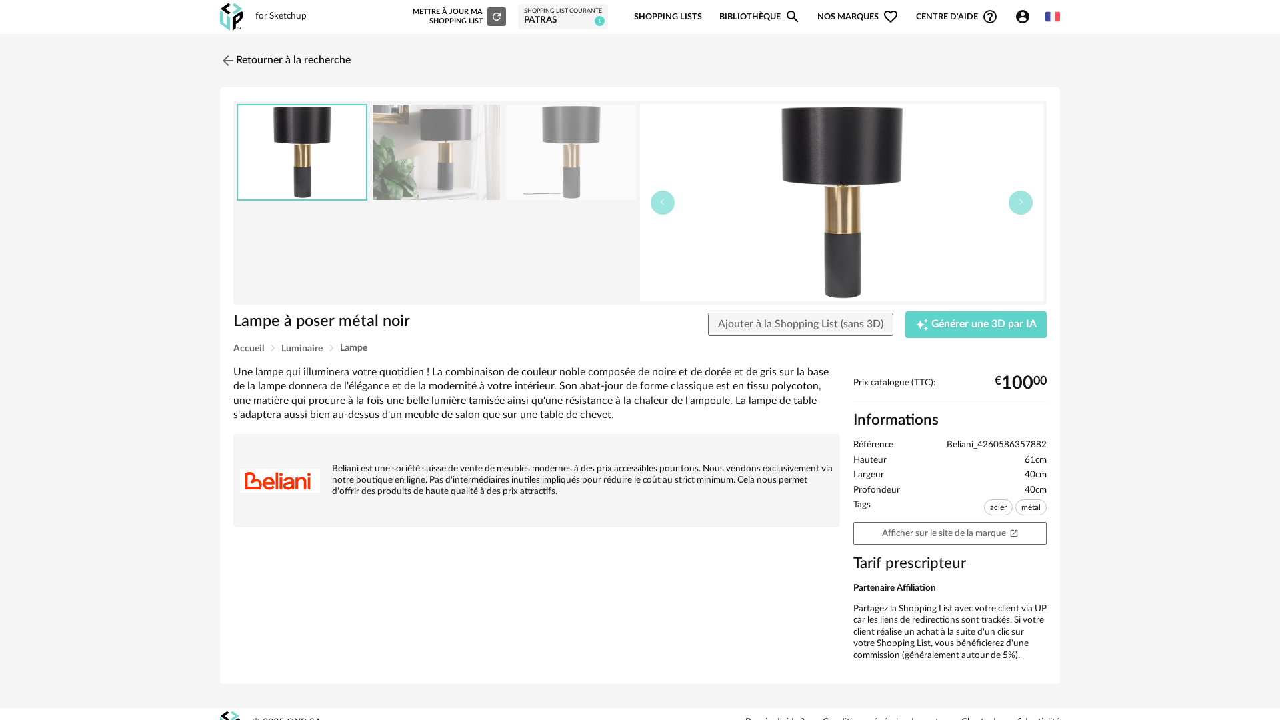
click at [533, 21] on link "Bibliothèque Magnify icon" at bounding box center [759, 16] width 81 height 31
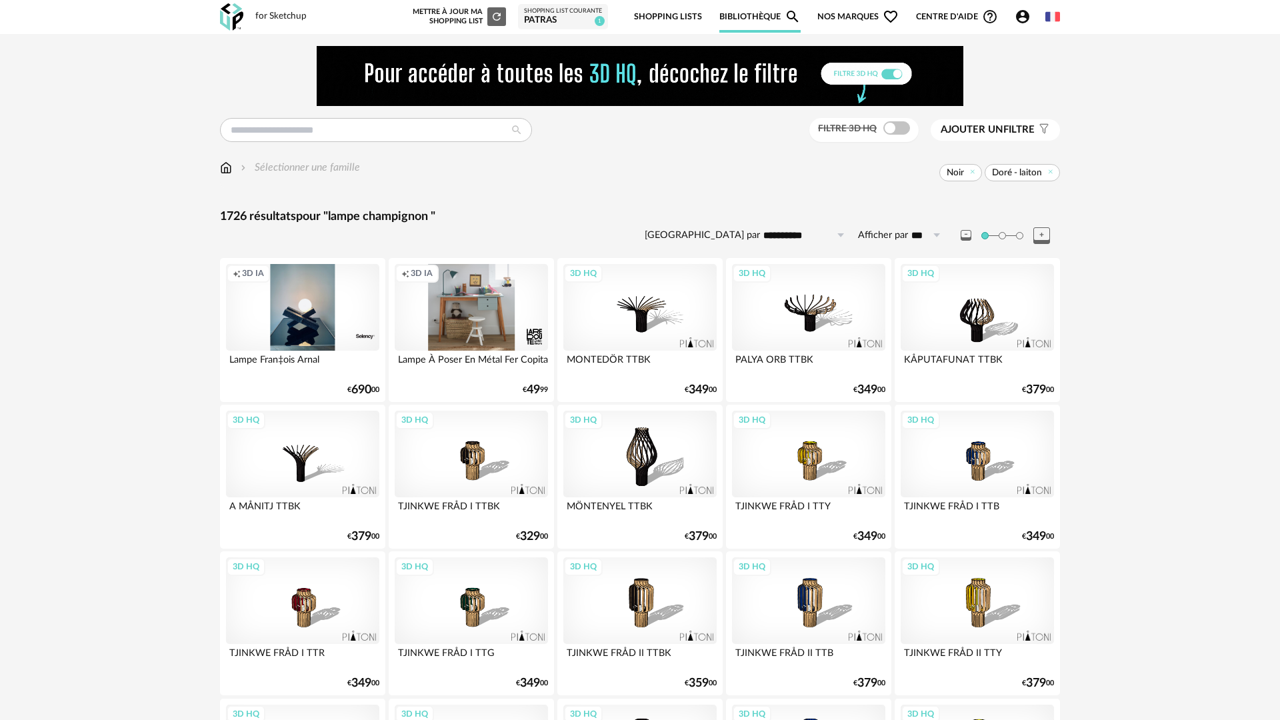
click at [533, 131] on span "Ajouter un filtre" at bounding box center [988, 129] width 94 height 13
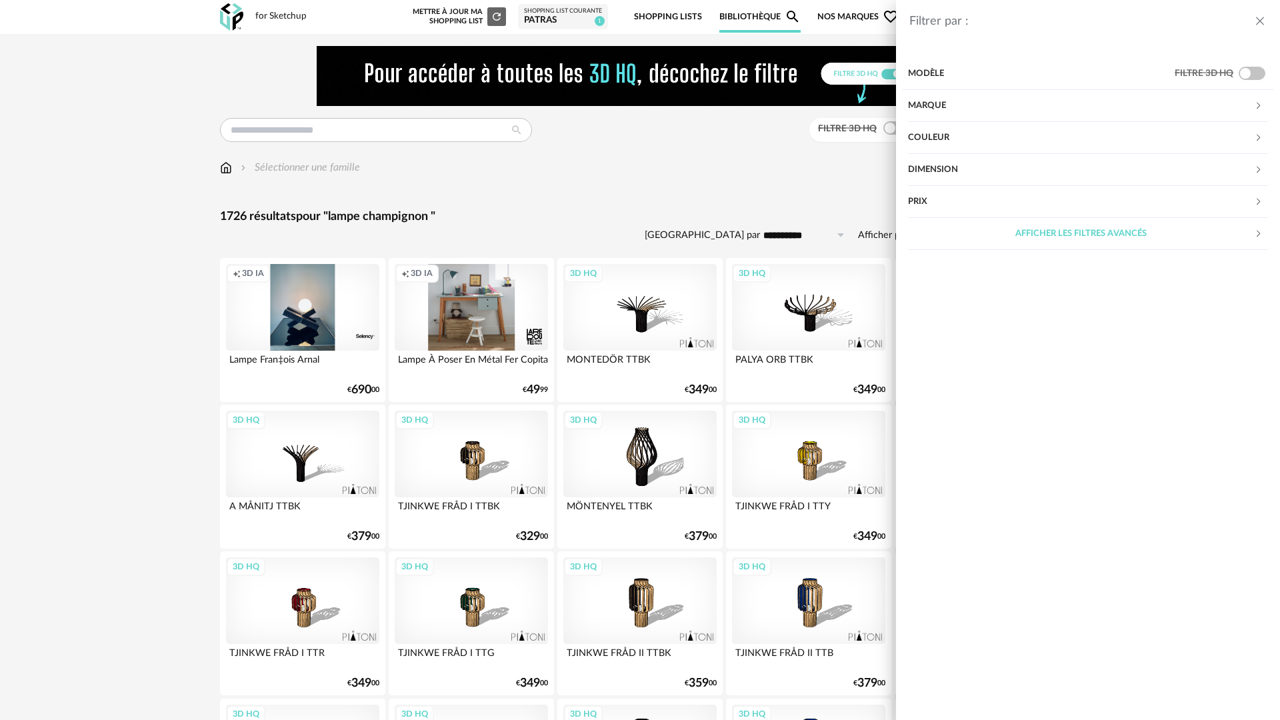
click at [533, 67] on div "Modèle" at bounding box center [1041, 74] width 267 height 32
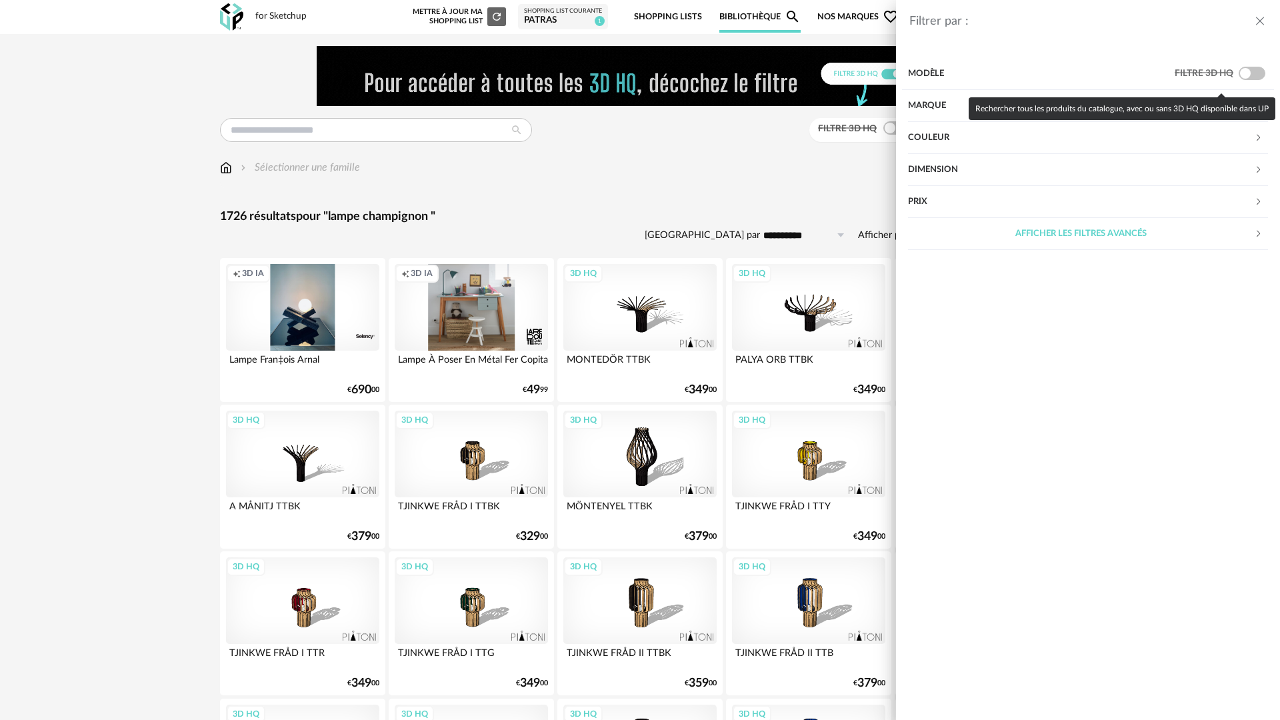
click at [533, 74] on span at bounding box center [1252, 73] width 27 height 13
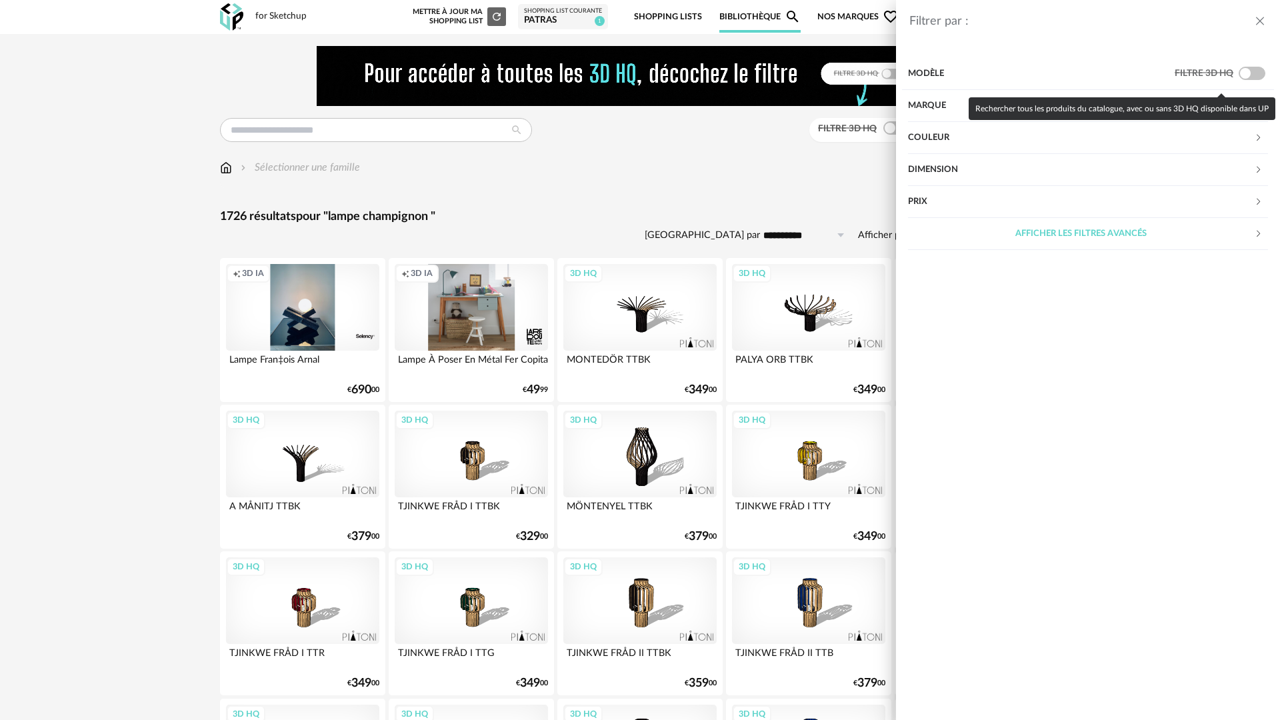
type input "**********"
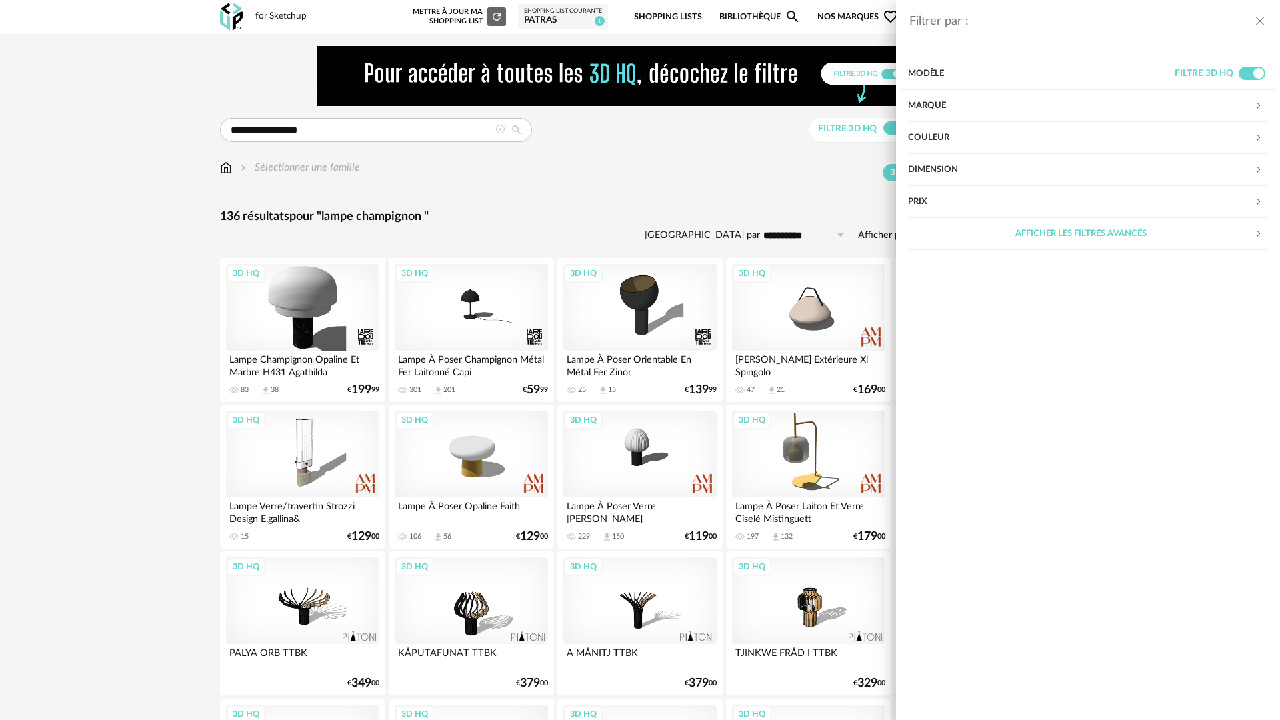
click at [533, 181] on div "Filtrer par : Modèle Filtre 3D HQ Marque &tradition 0 101 Copenhagen 0 366 Conc…" at bounding box center [640, 360] width 1280 height 720
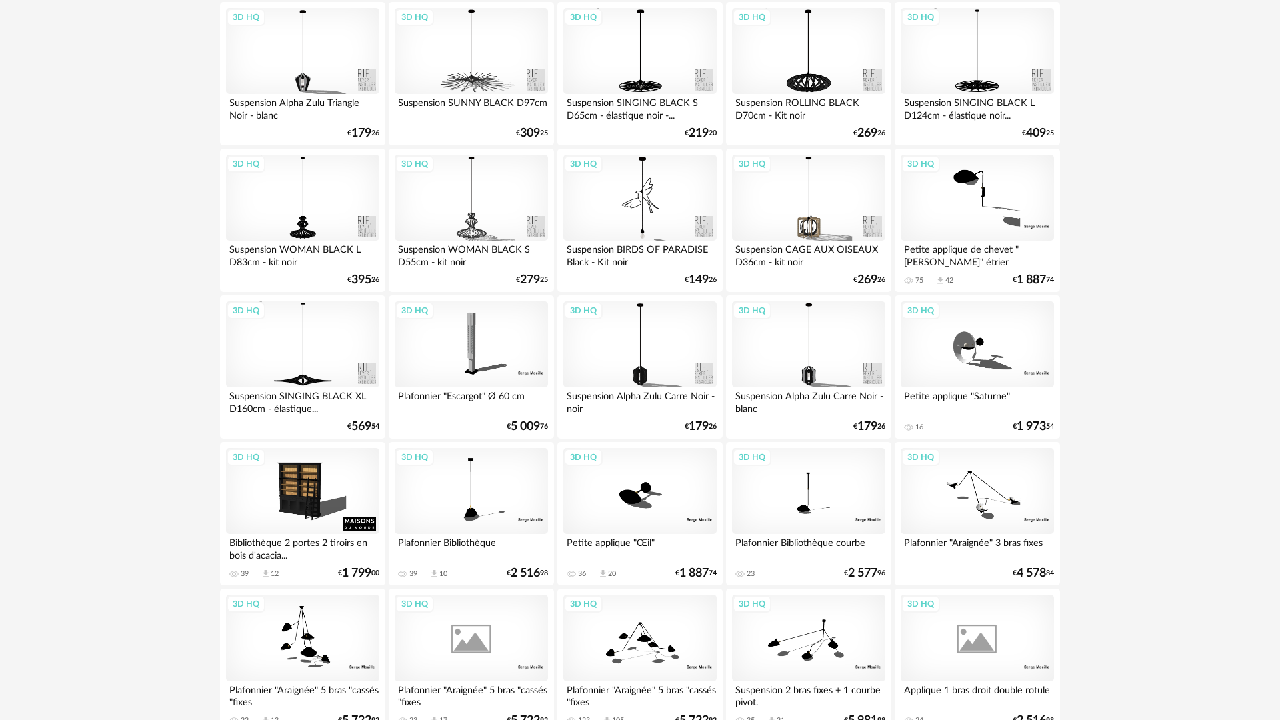
scroll to position [2570, 0]
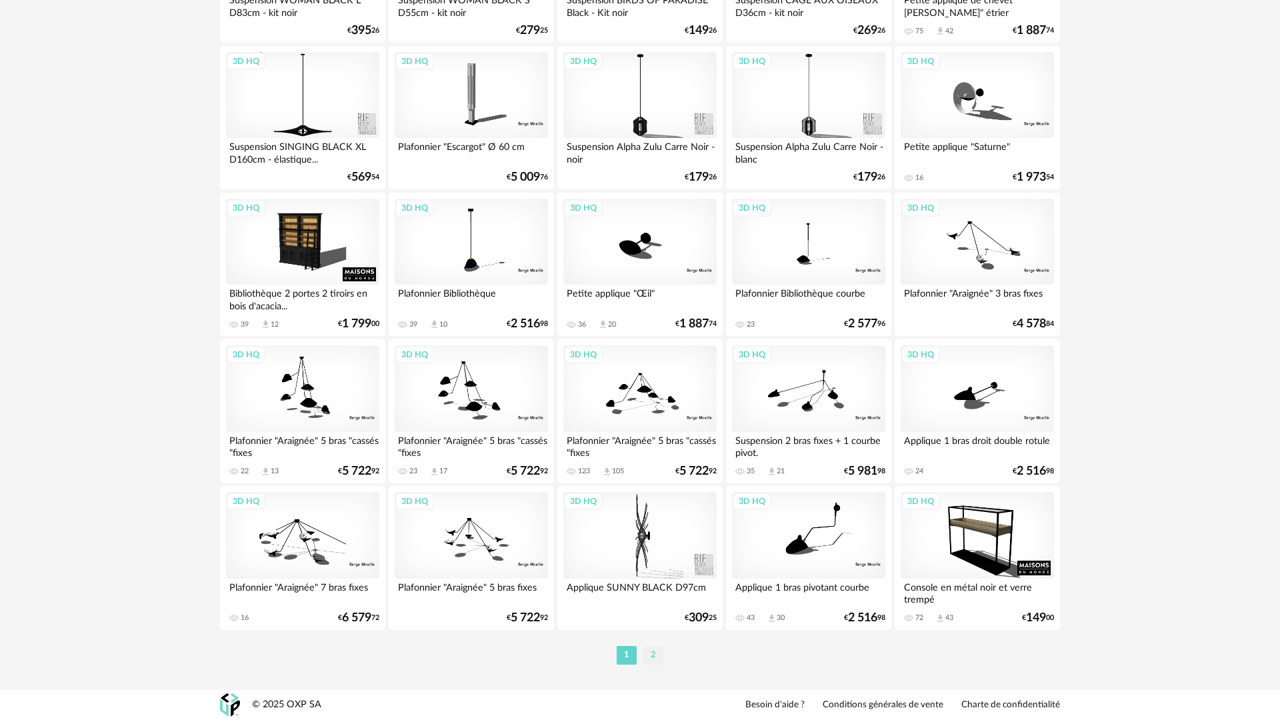
click at [533, 381] on li "2" at bounding box center [653, 655] width 20 height 19
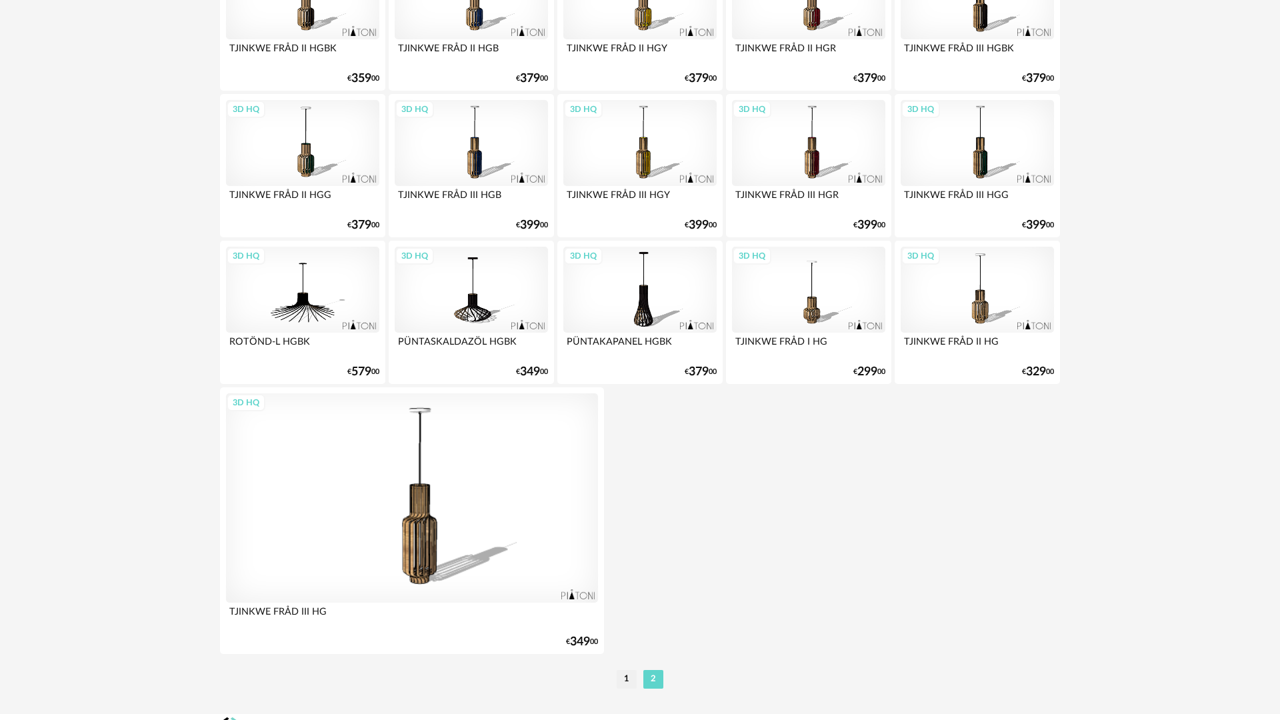
scroll to position [926, 0]
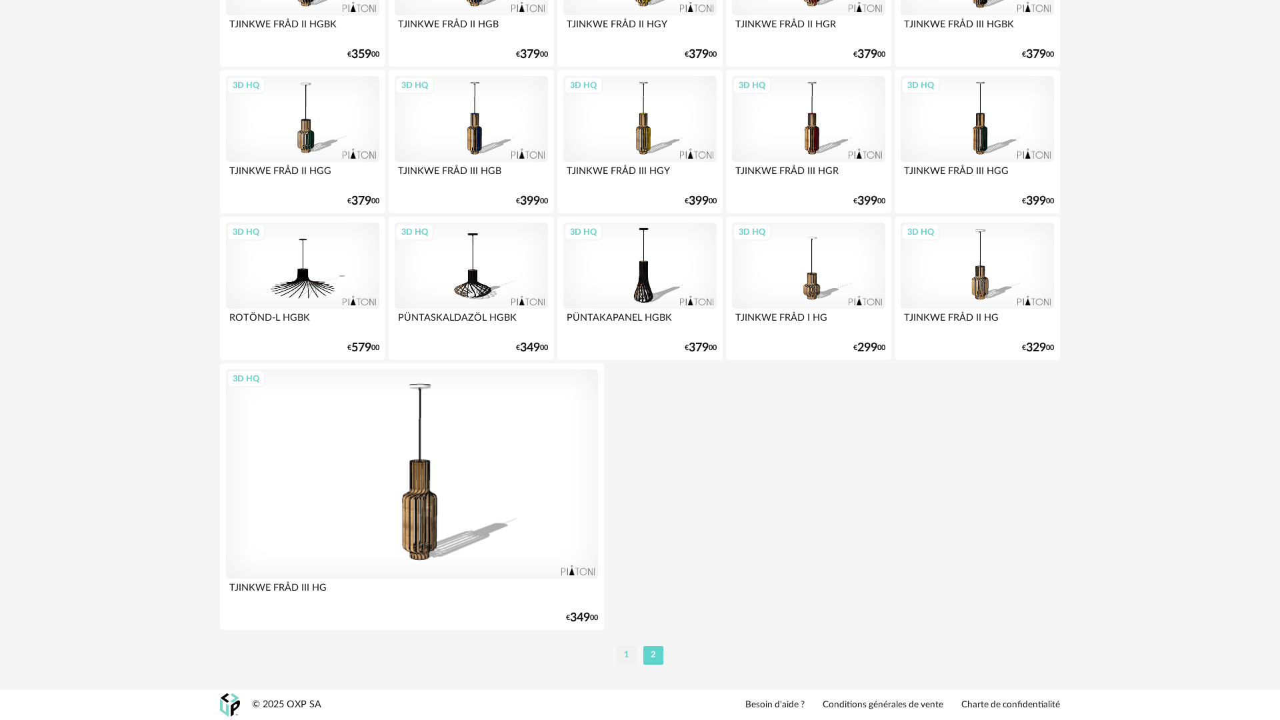
click at [533, 381] on li "1" at bounding box center [627, 655] width 20 height 19
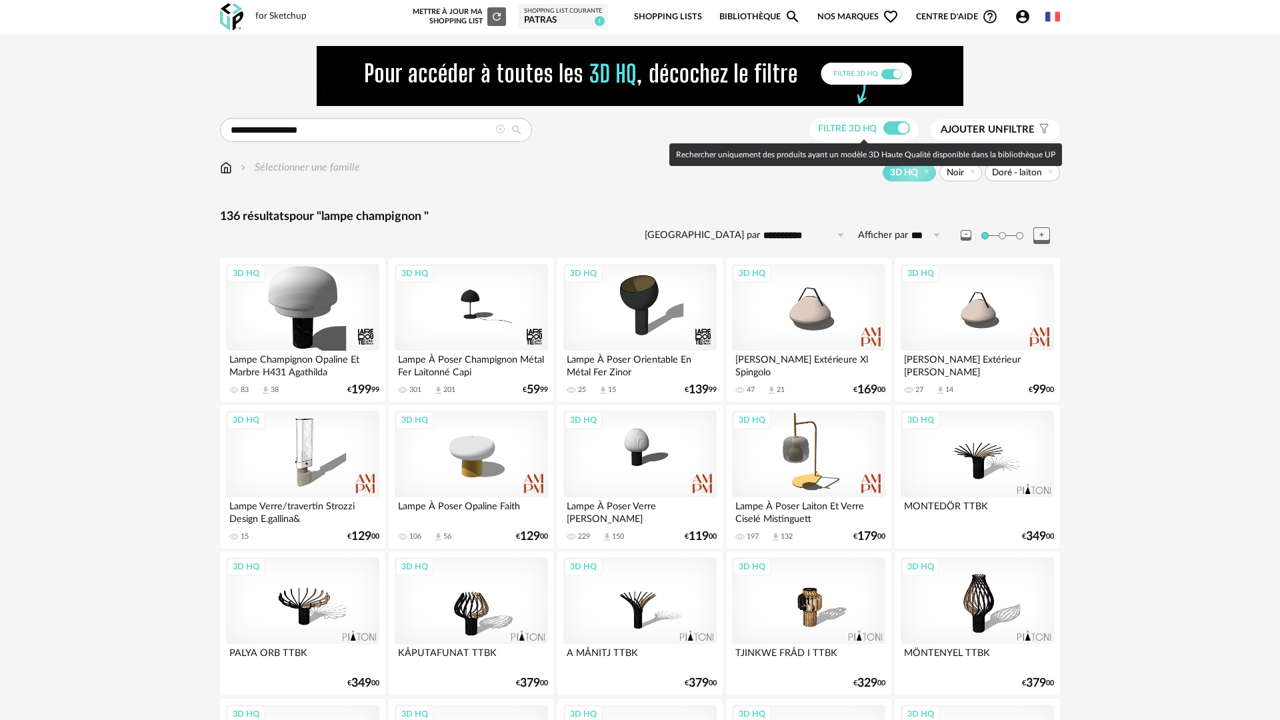
click at [533, 129] on span at bounding box center [896, 127] width 27 height 13
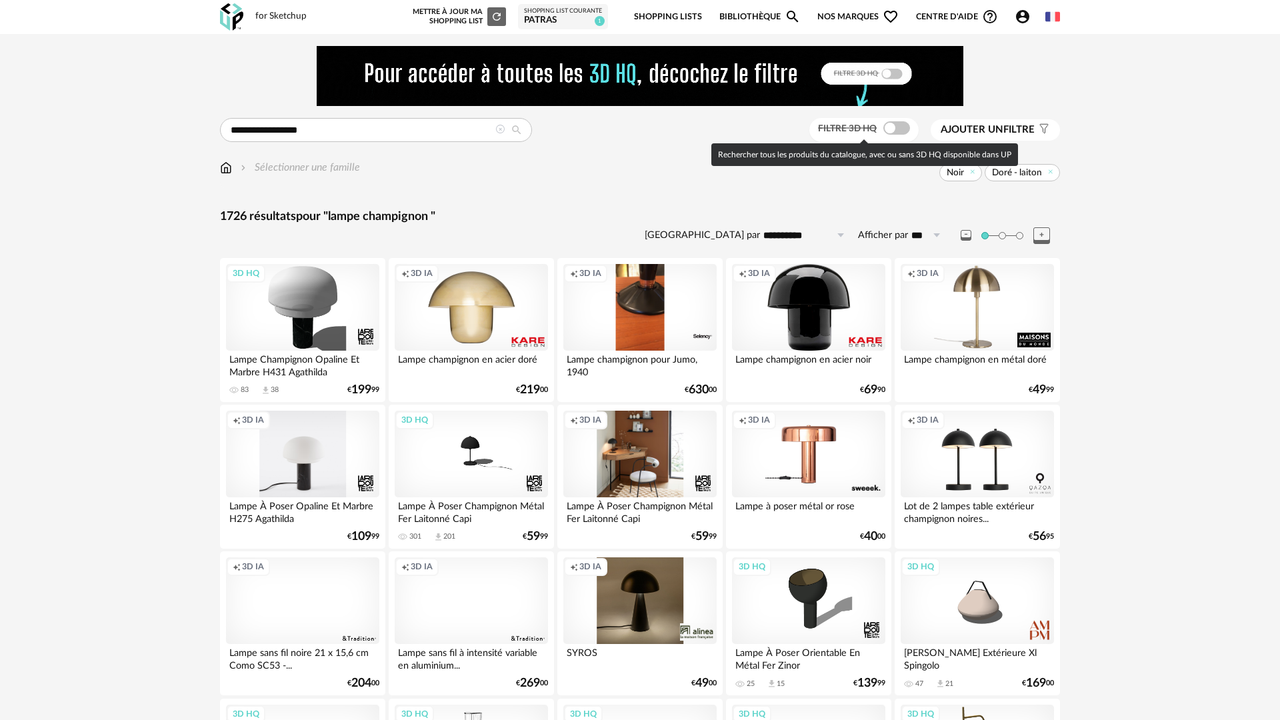
click at [533, 129] on span at bounding box center [896, 127] width 27 height 13
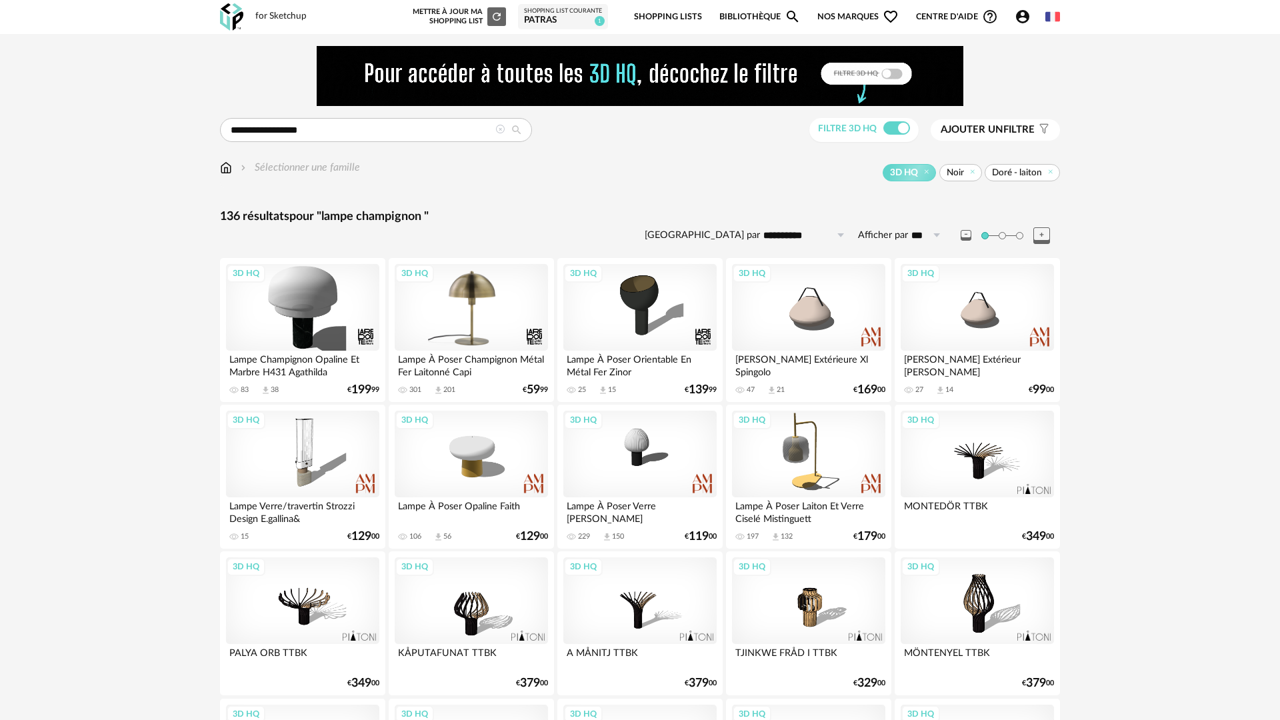
click at [433, 297] on div "3D HQ" at bounding box center [471, 307] width 153 height 87
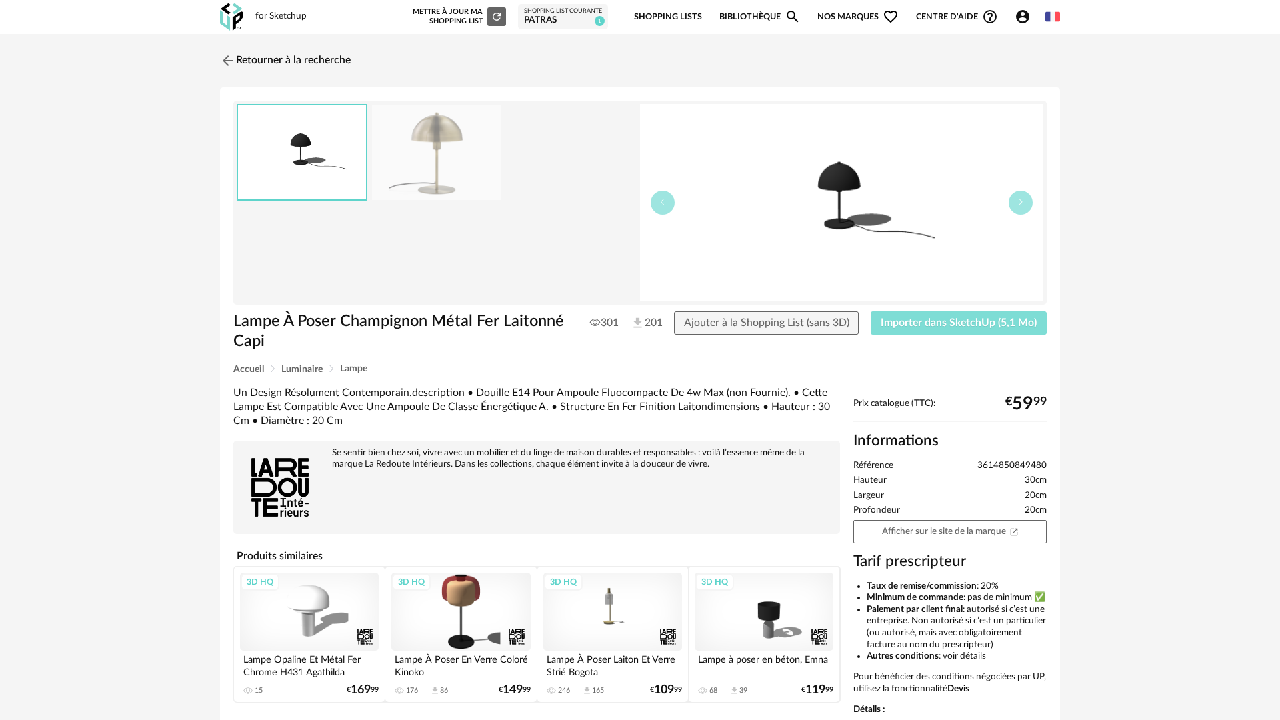
click at [533, 323] on span "Importer dans SketchUp (5,1 Mo)" at bounding box center [959, 322] width 156 height 11
